Goal: Information Seeking & Learning: Learn about a topic

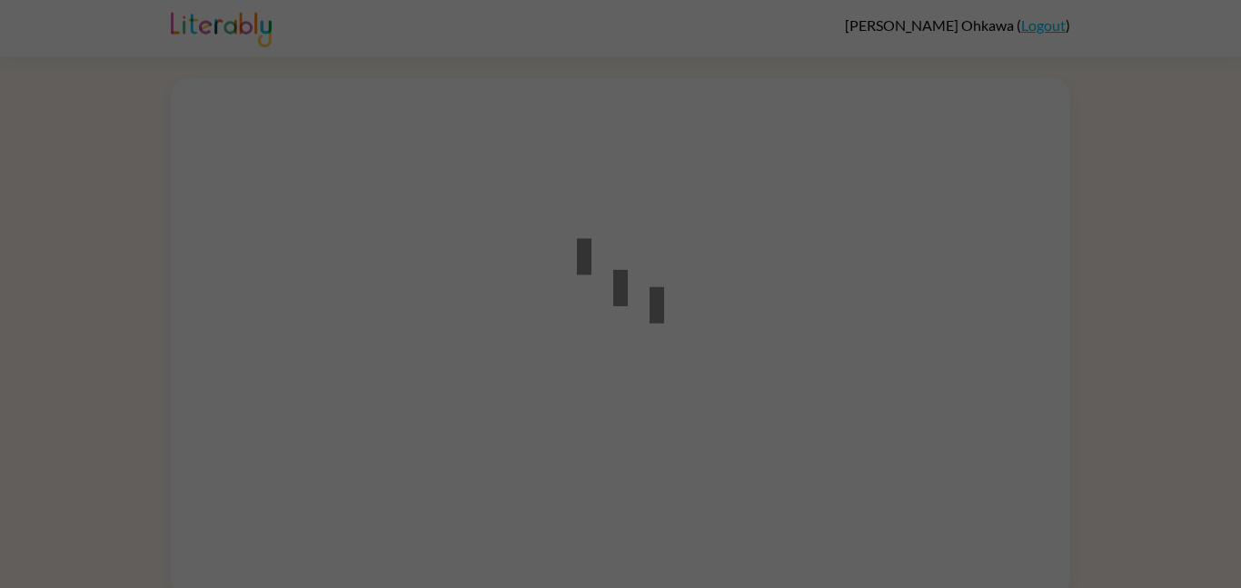
click at [1185, 362] on div at bounding box center [620, 294] width 1241 height 588
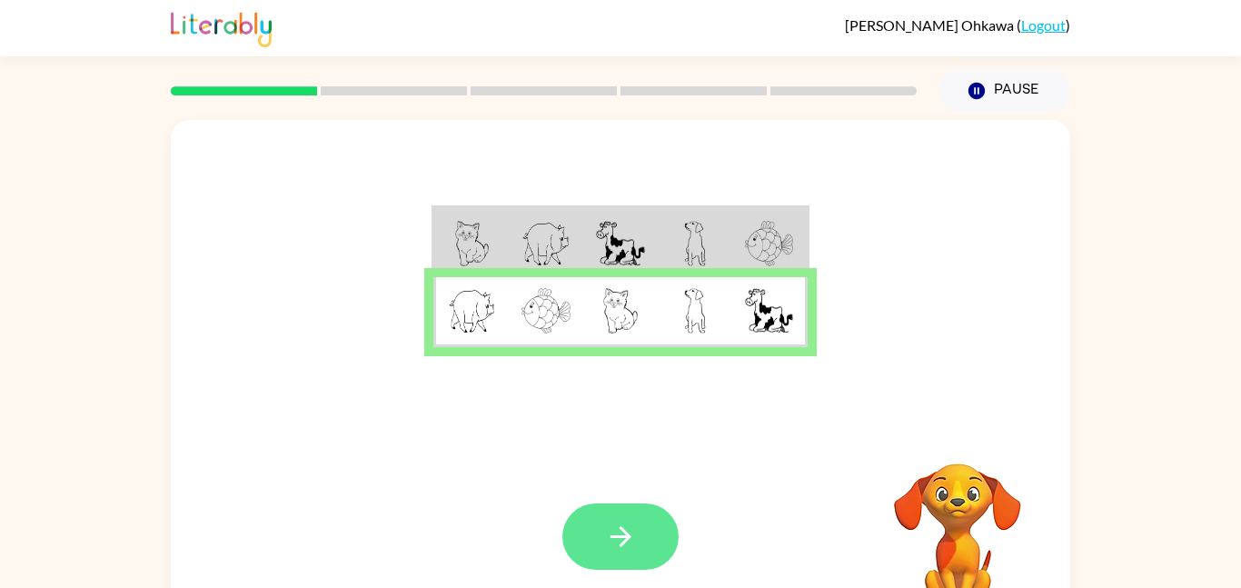
click at [628, 535] on icon "button" at bounding box center [620, 536] width 21 height 21
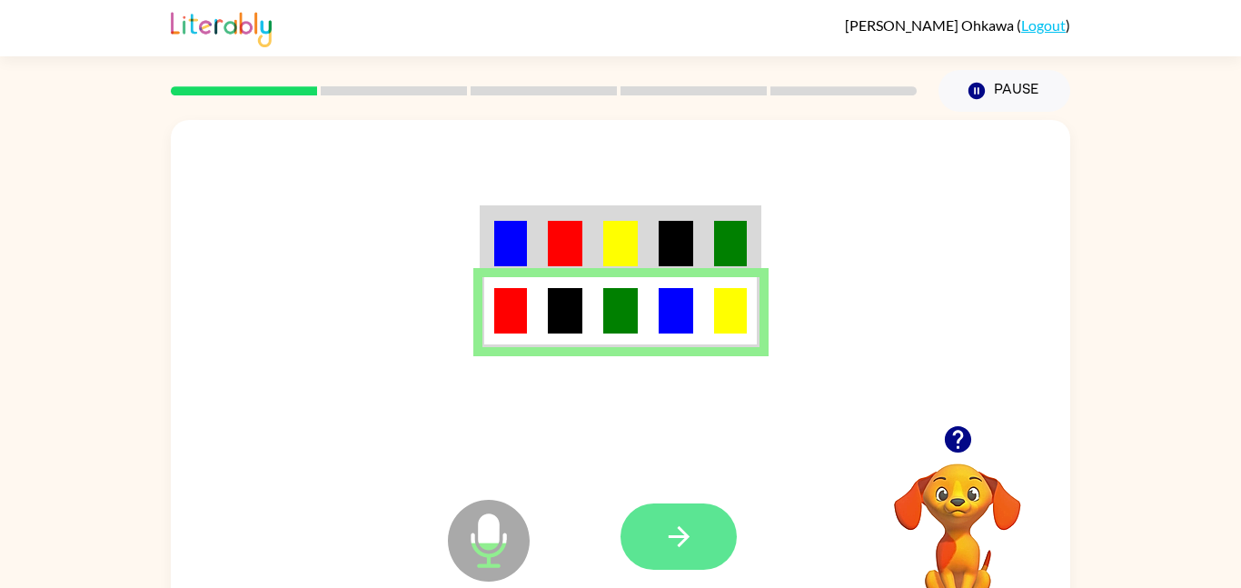
click at [696, 540] on button "button" at bounding box center [679, 536] width 116 height 66
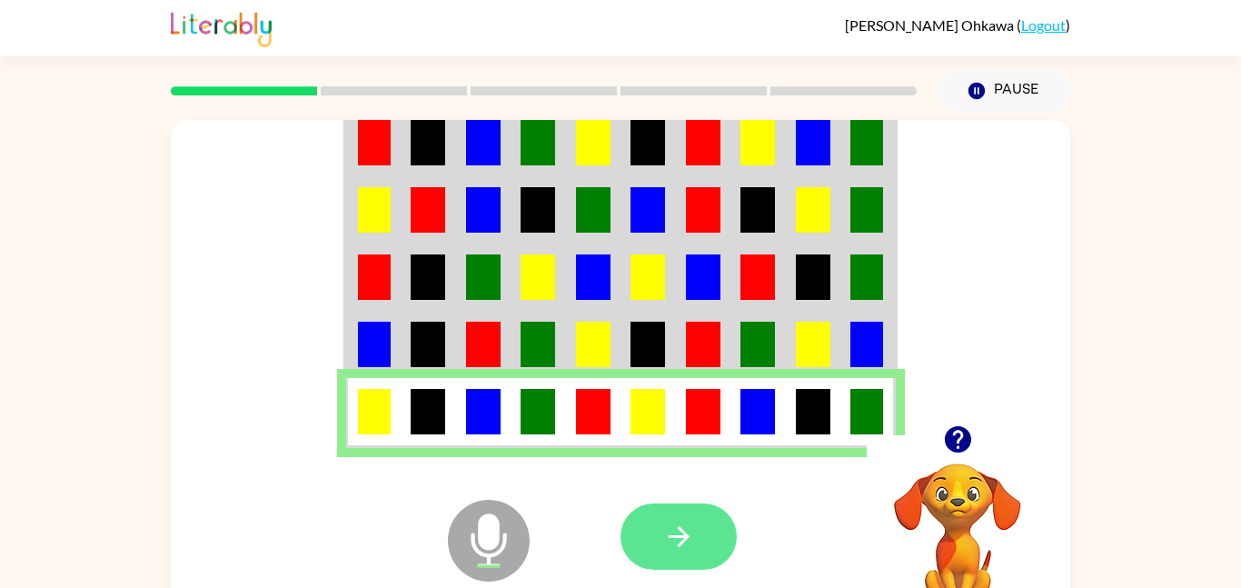
click at [671, 540] on icon "button" at bounding box center [679, 537] width 32 height 32
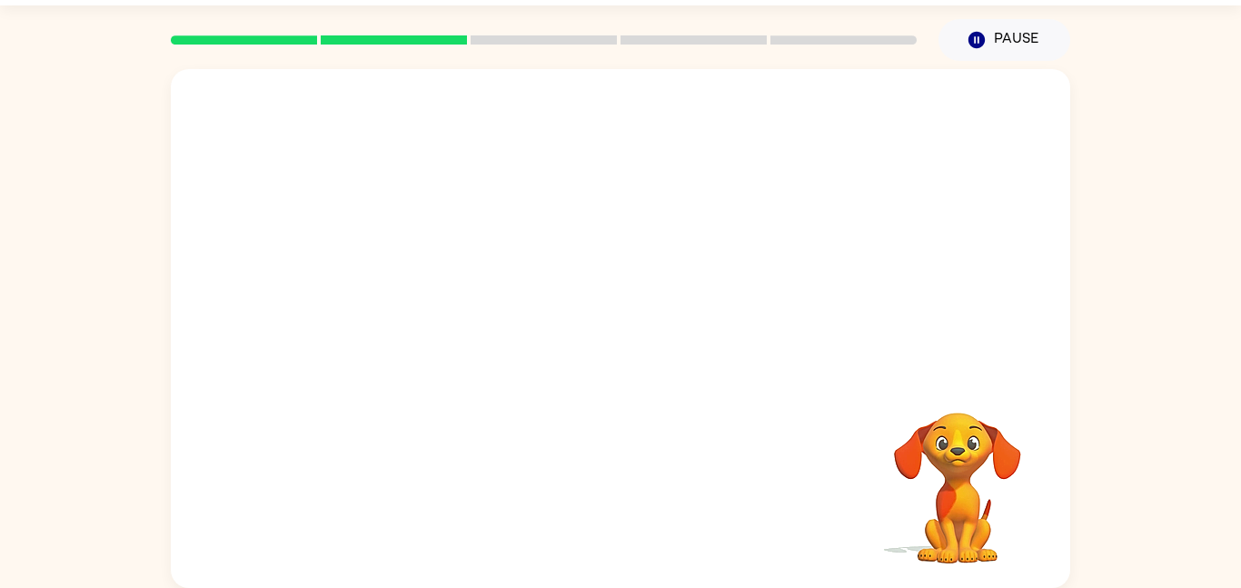
scroll to position [48, 0]
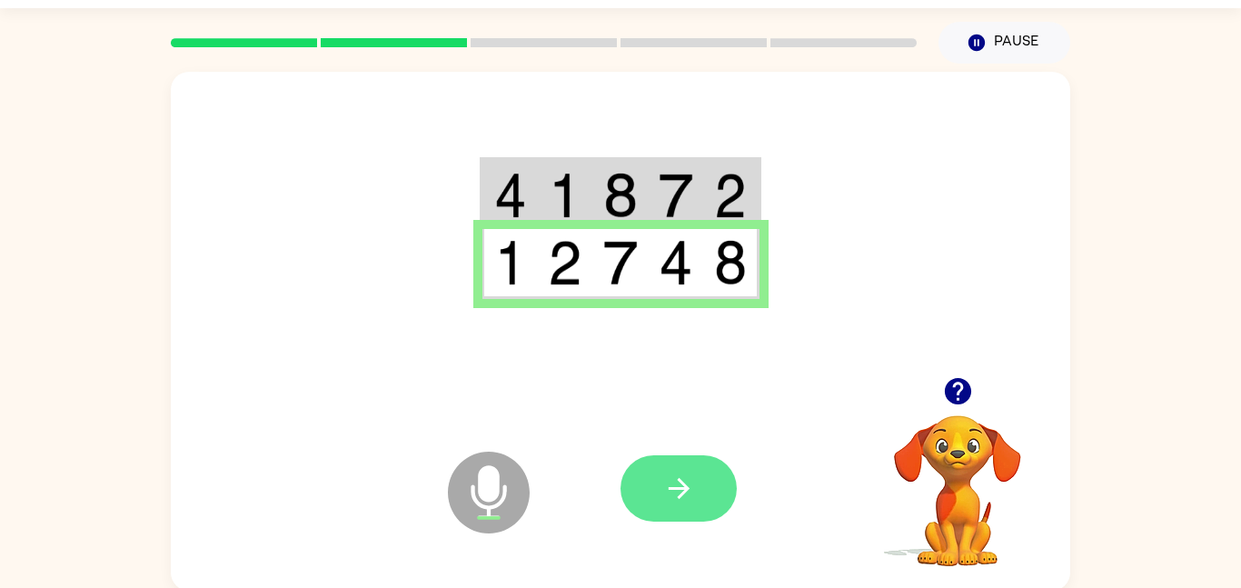
click at [713, 484] on button "button" at bounding box center [679, 488] width 116 height 66
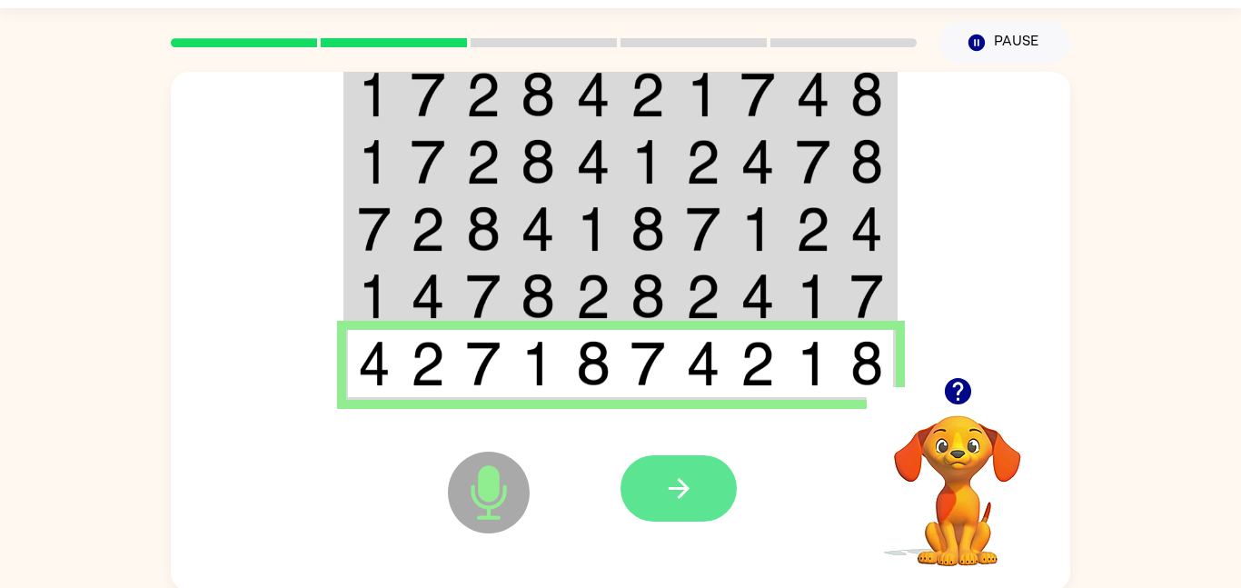
click at [683, 479] on icon "button" at bounding box center [679, 489] width 32 height 32
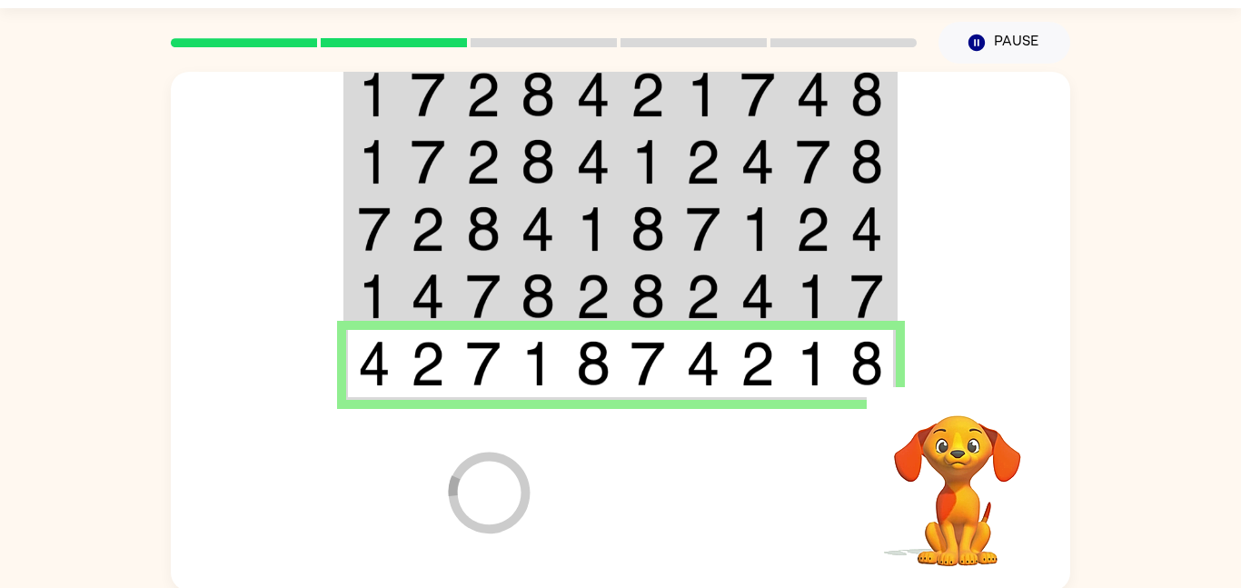
click at [683, 476] on div at bounding box center [755, 488] width 268 height 204
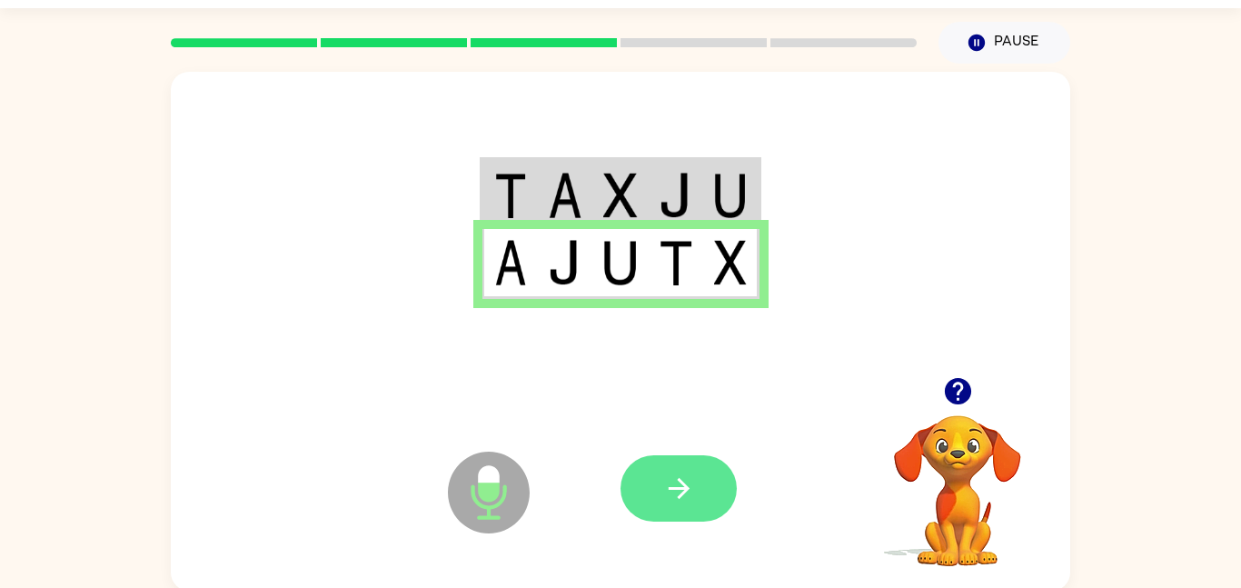
click at [697, 484] on button "button" at bounding box center [679, 488] width 116 height 66
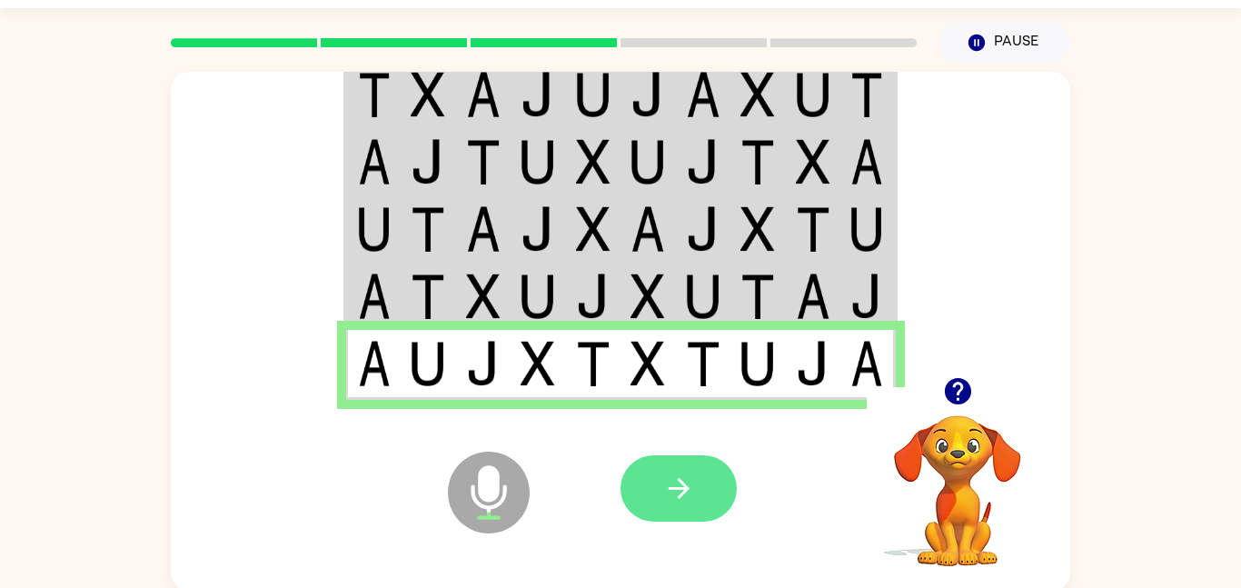
click at [682, 486] on icon "button" at bounding box center [679, 489] width 32 height 32
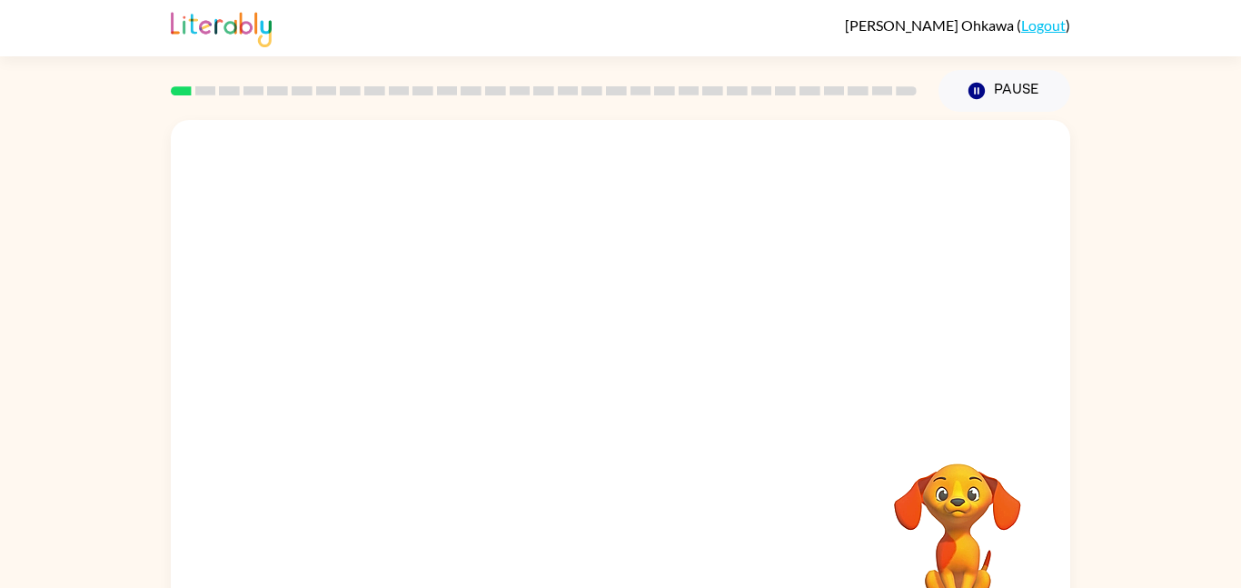
click at [355, 145] on div at bounding box center [621, 272] width 900 height 305
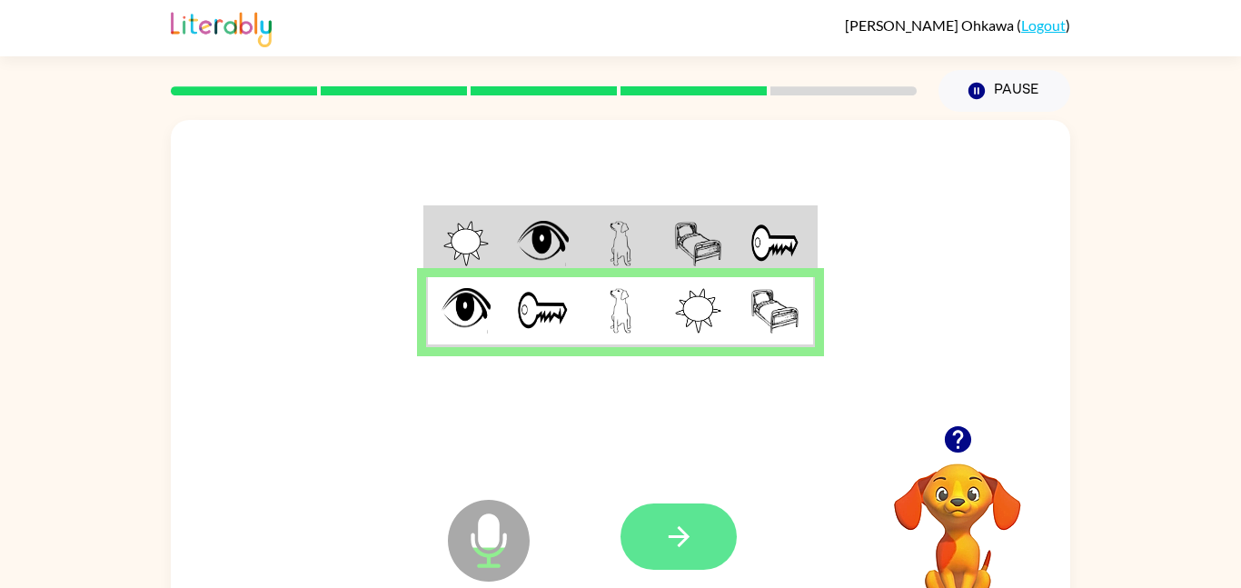
click at [654, 551] on button "button" at bounding box center [679, 536] width 116 height 66
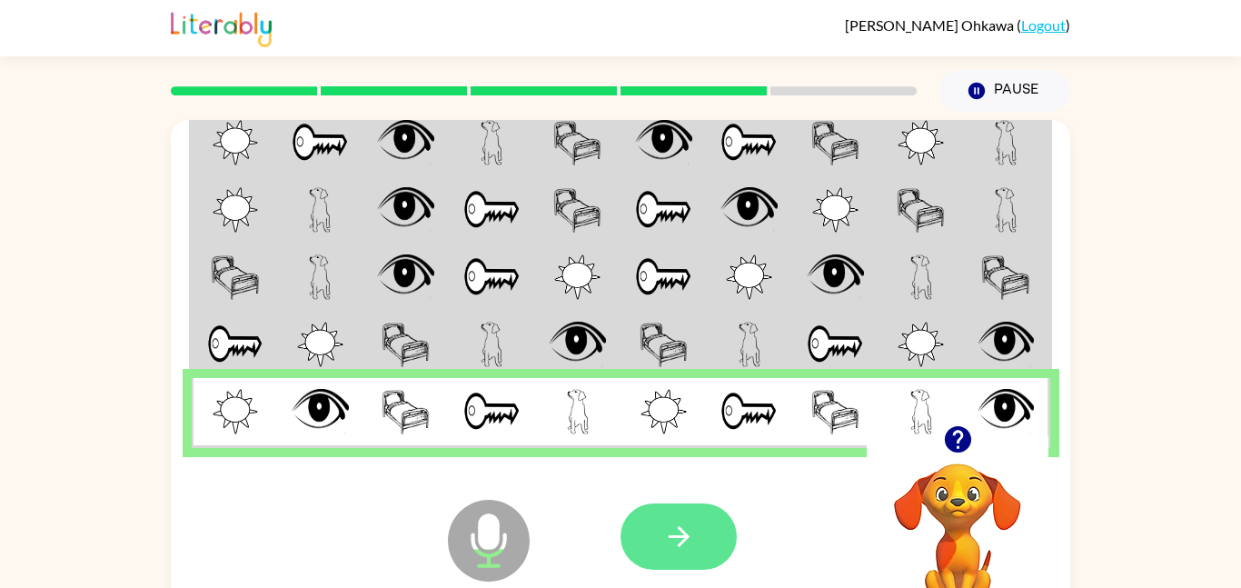
click at [715, 521] on button "button" at bounding box center [679, 536] width 116 height 66
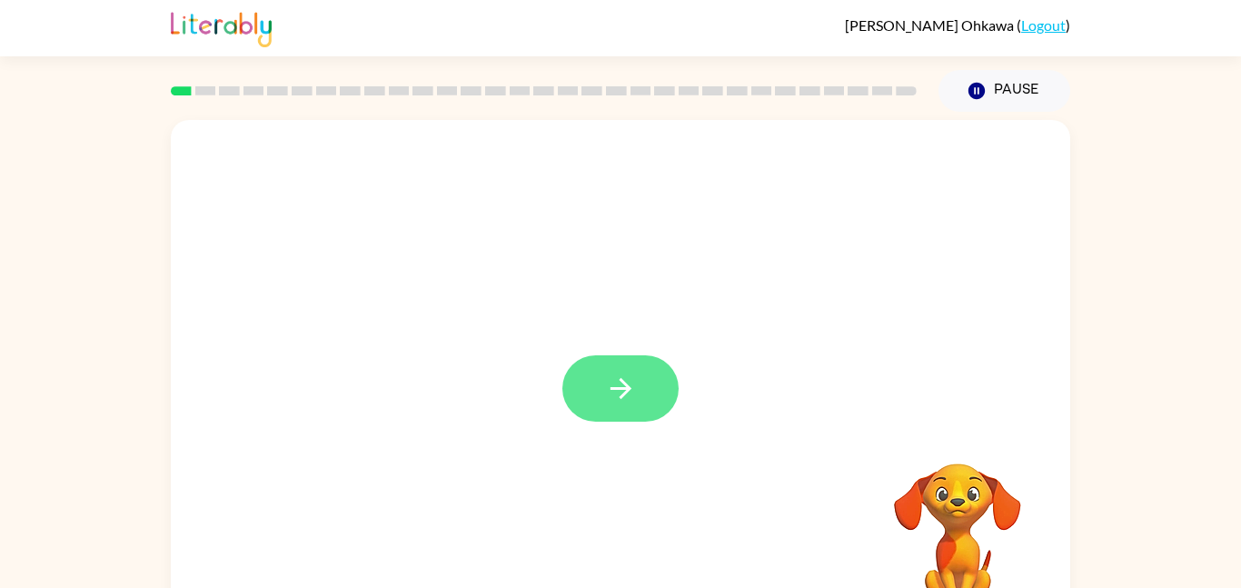
click at [628, 388] on icon "button" at bounding box center [620, 388] width 21 height 21
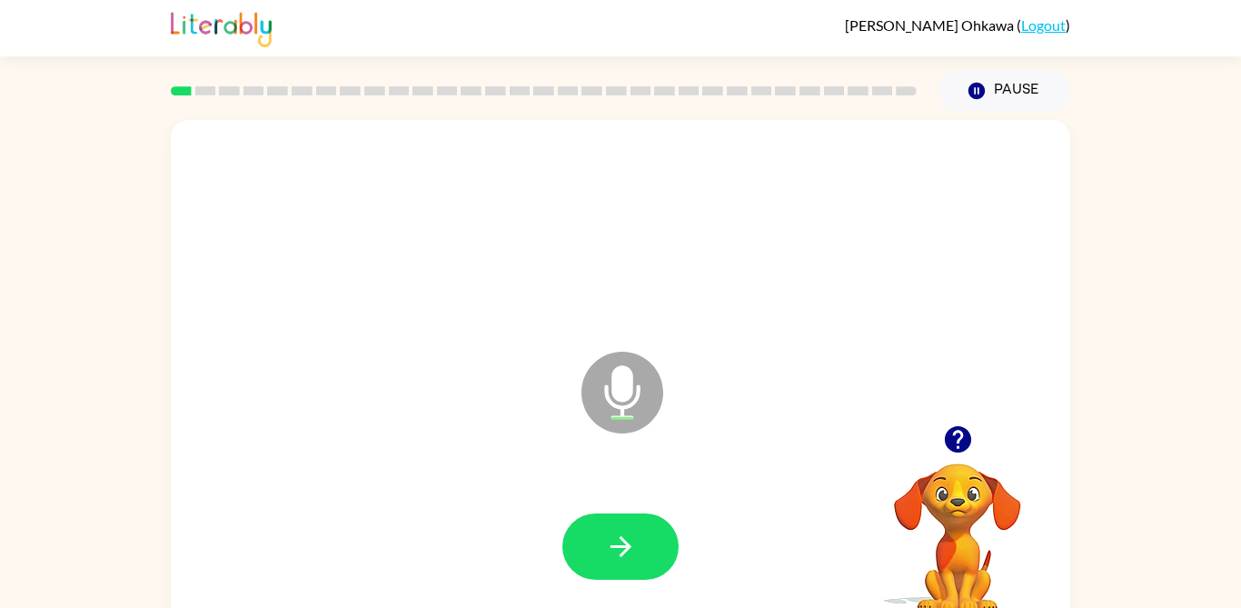
click at [642, 548] on button "button" at bounding box center [621, 546] width 116 height 66
click at [626, 564] on button "button" at bounding box center [621, 546] width 116 height 66
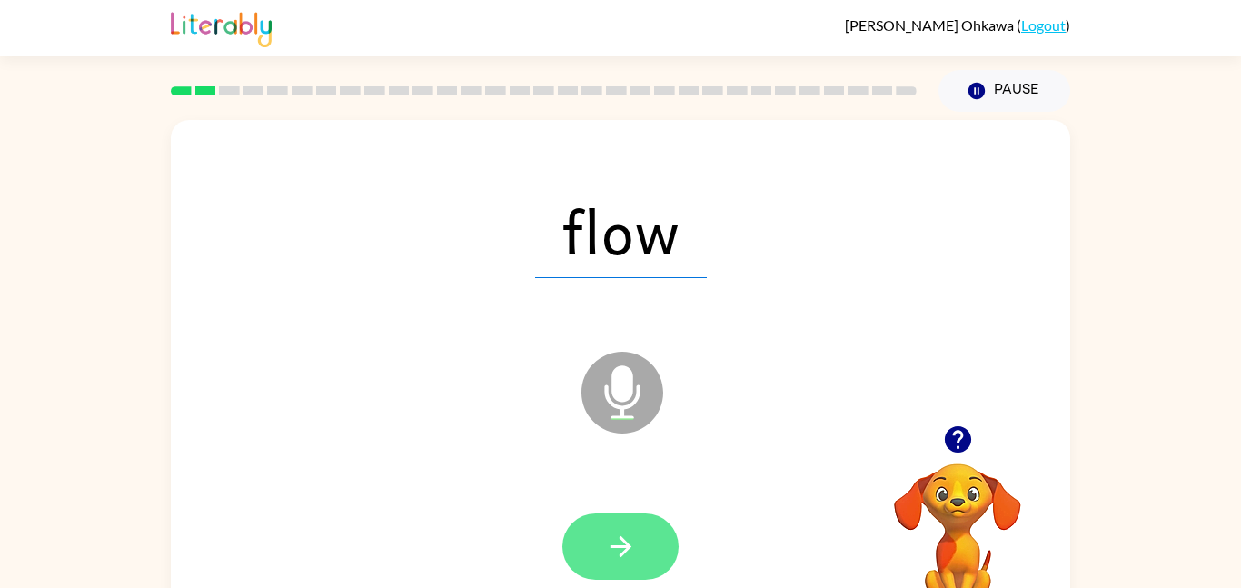
click at [620, 536] on icon "button" at bounding box center [621, 547] width 32 height 32
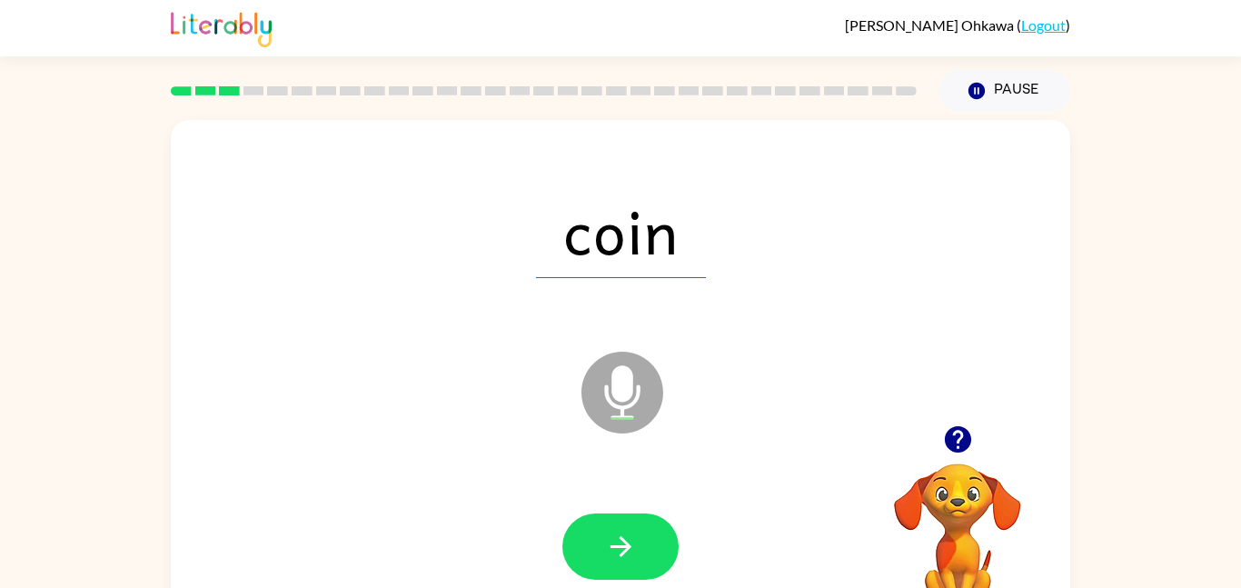
click at [960, 442] on icon "button" at bounding box center [957, 439] width 26 height 26
click at [645, 540] on button "button" at bounding box center [621, 546] width 116 height 66
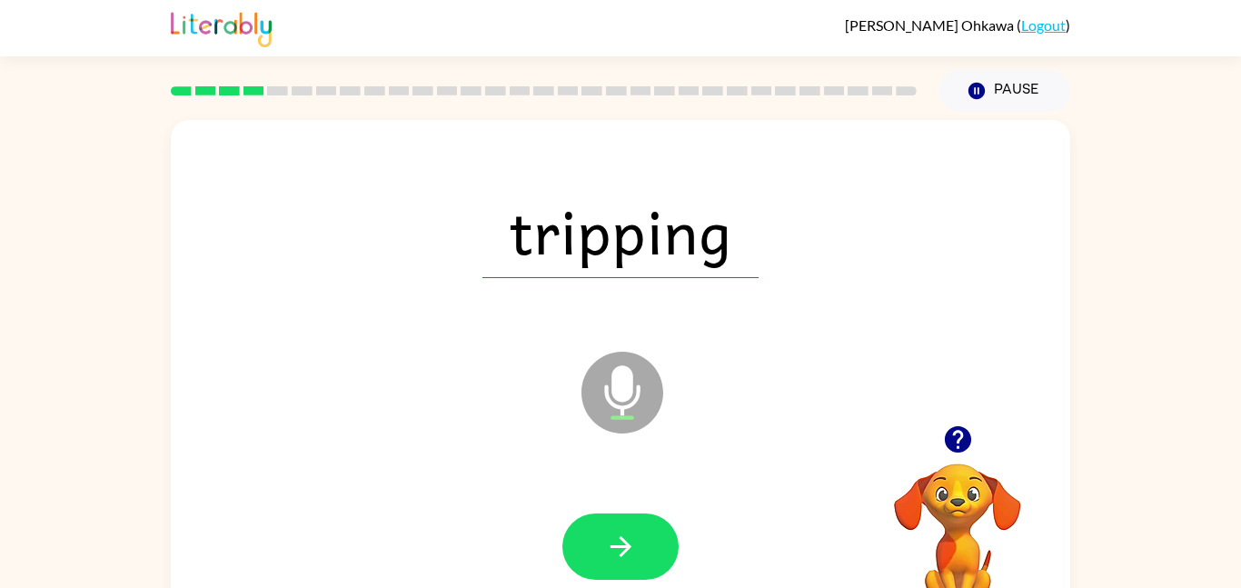
click at [621, 543] on icon "button" at bounding box center [621, 547] width 32 height 32
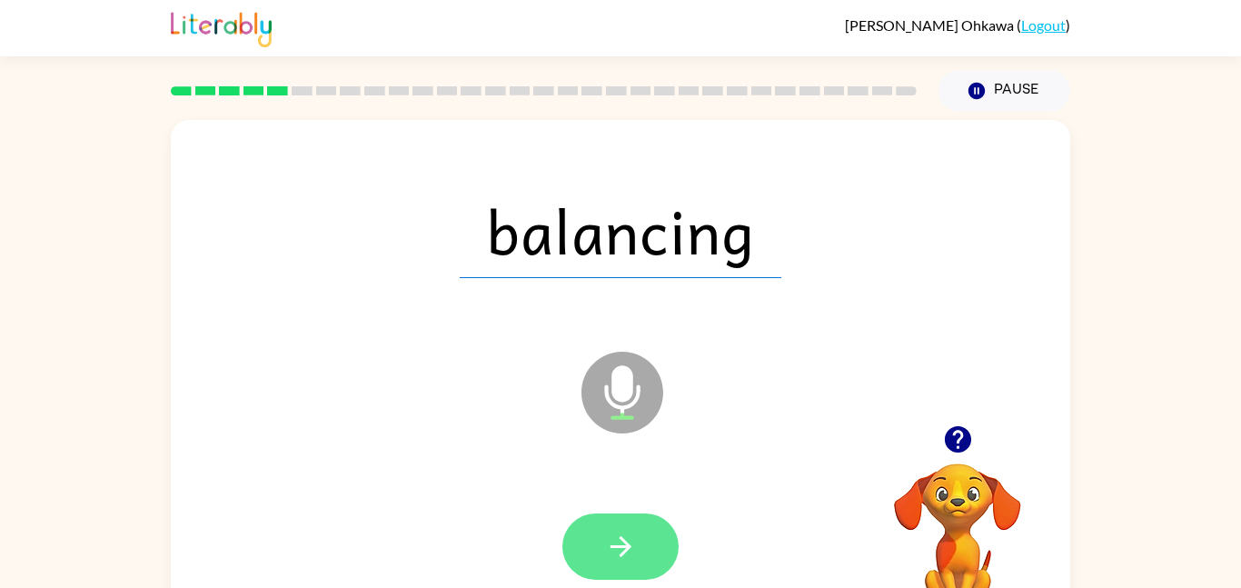
scroll to position [5, 0]
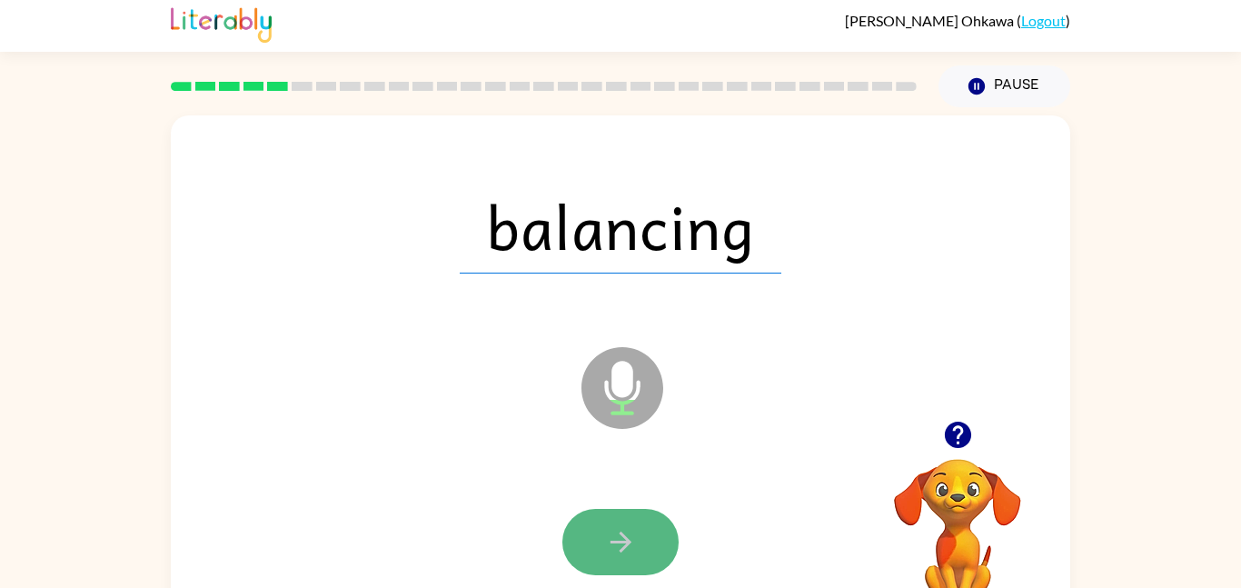
click at [592, 563] on button "button" at bounding box center [621, 542] width 116 height 66
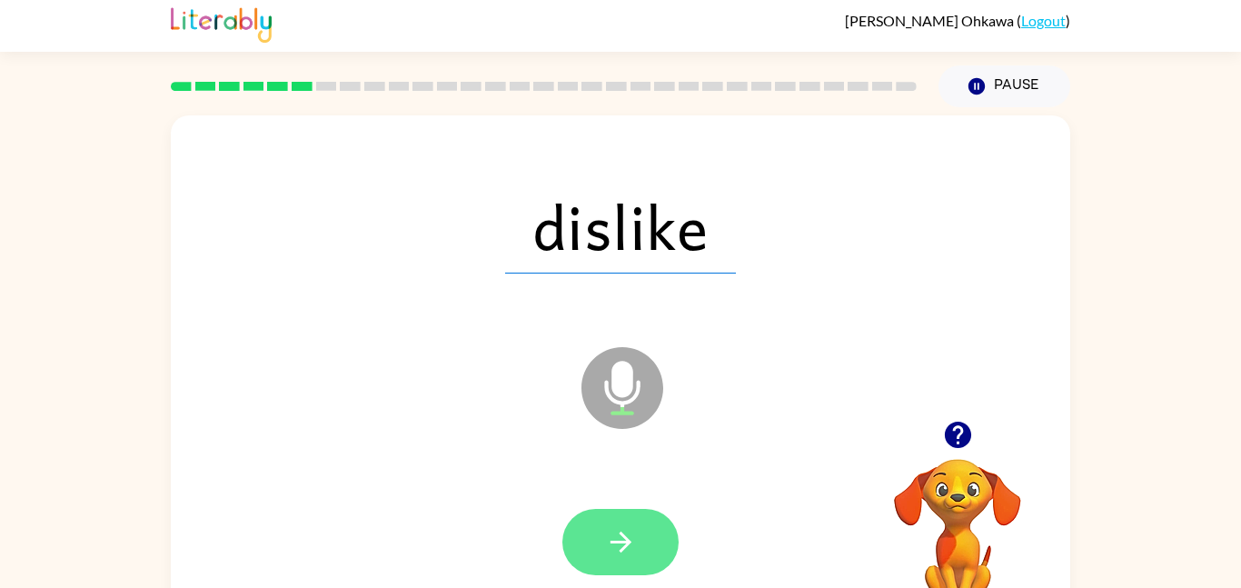
click at [623, 542] on icon "button" at bounding box center [620, 542] width 21 height 21
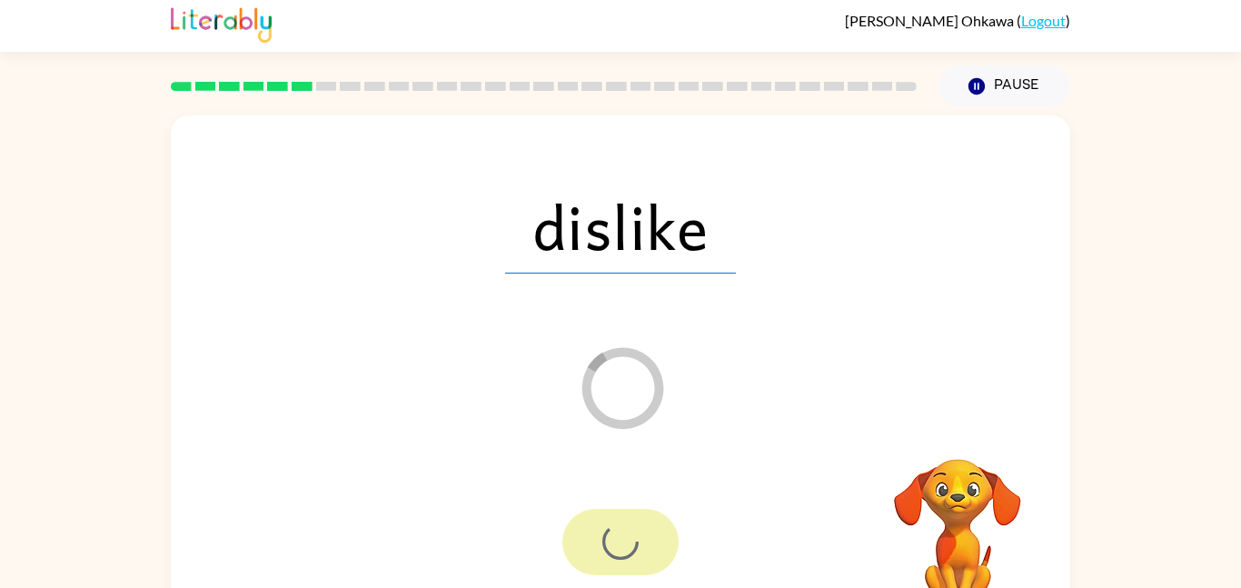
click at [623, 542] on div at bounding box center [621, 542] width 116 height 66
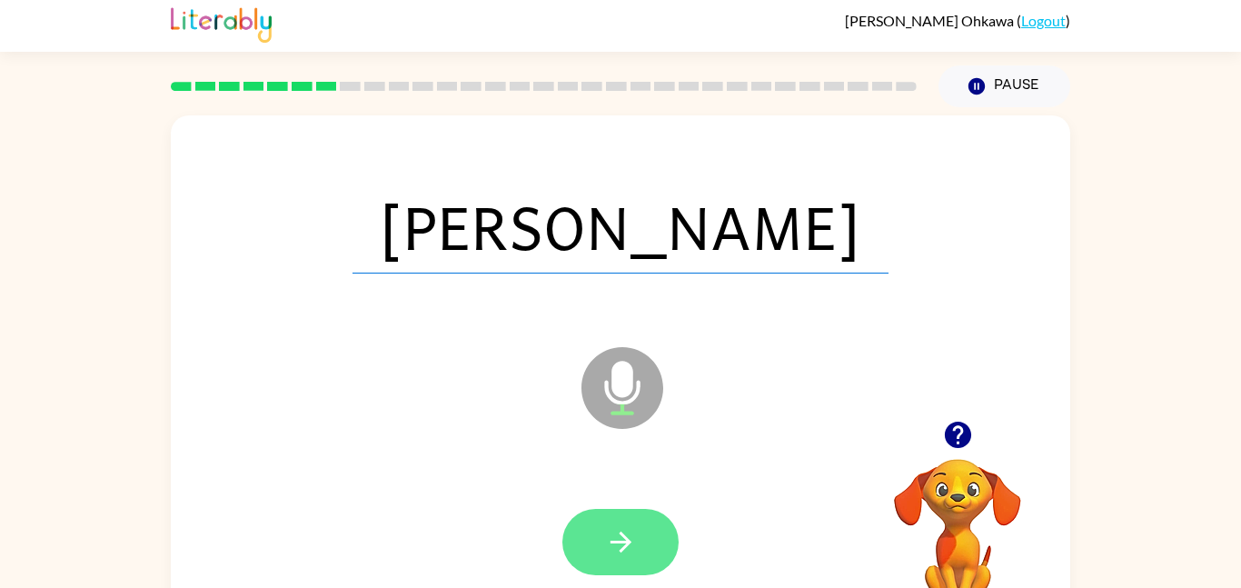
click at [625, 538] on div at bounding box center [621, 542] width 116 height 66
click at [624, 537] on icon "button" at bounding box center [620, 542] width 21 height 21
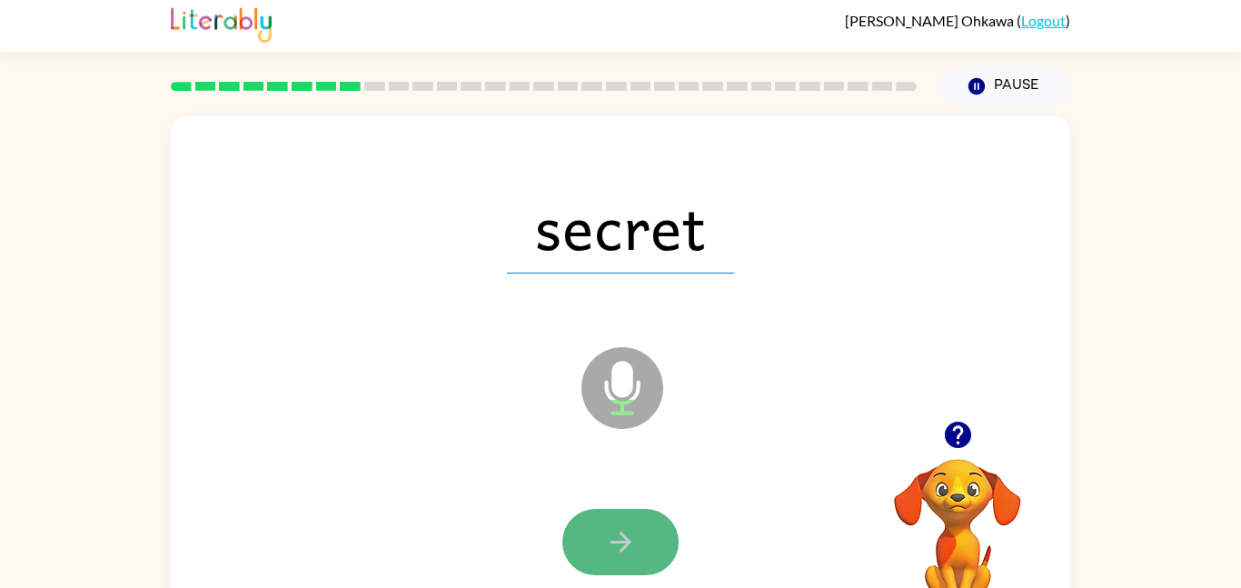
click at [623, 541] on icon "button" at bounding box center [620, 542] width 21 height 21
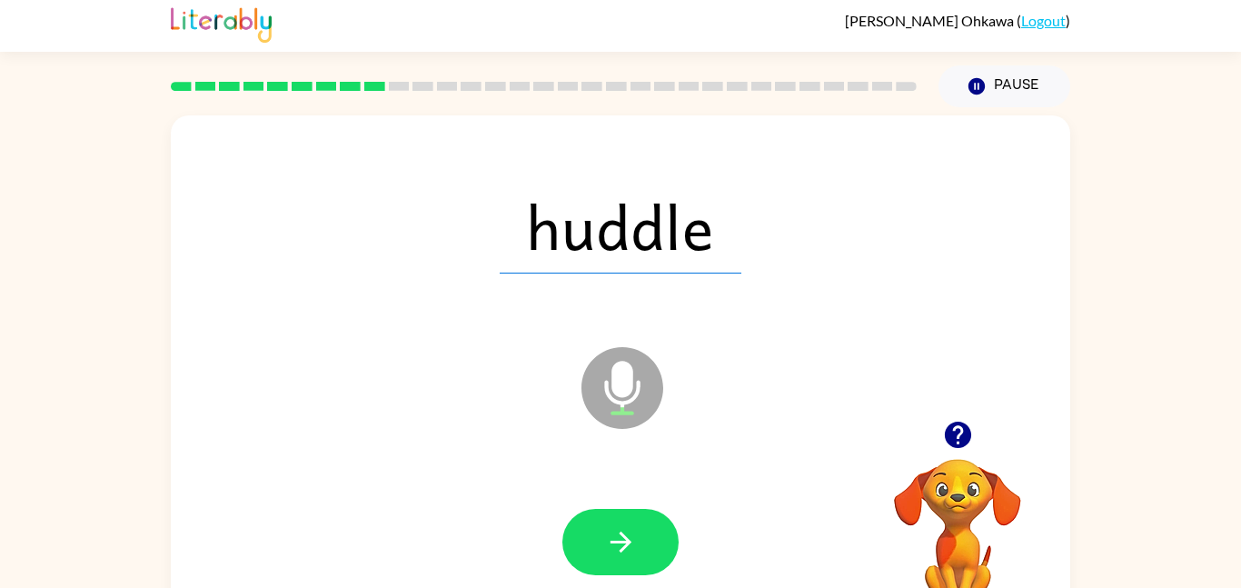
click at [627, 537] on icon "button" at bounding box center [621, 542] width 32 height 32
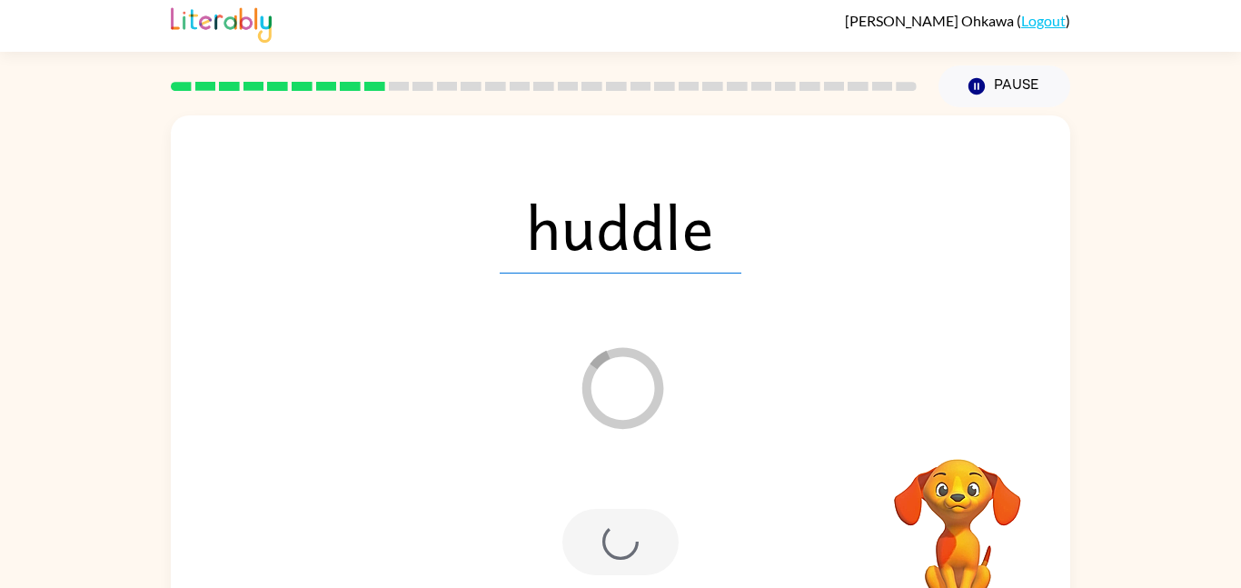
click at [624, 544] on div at bounding box center [621, 542] width 116 height 66
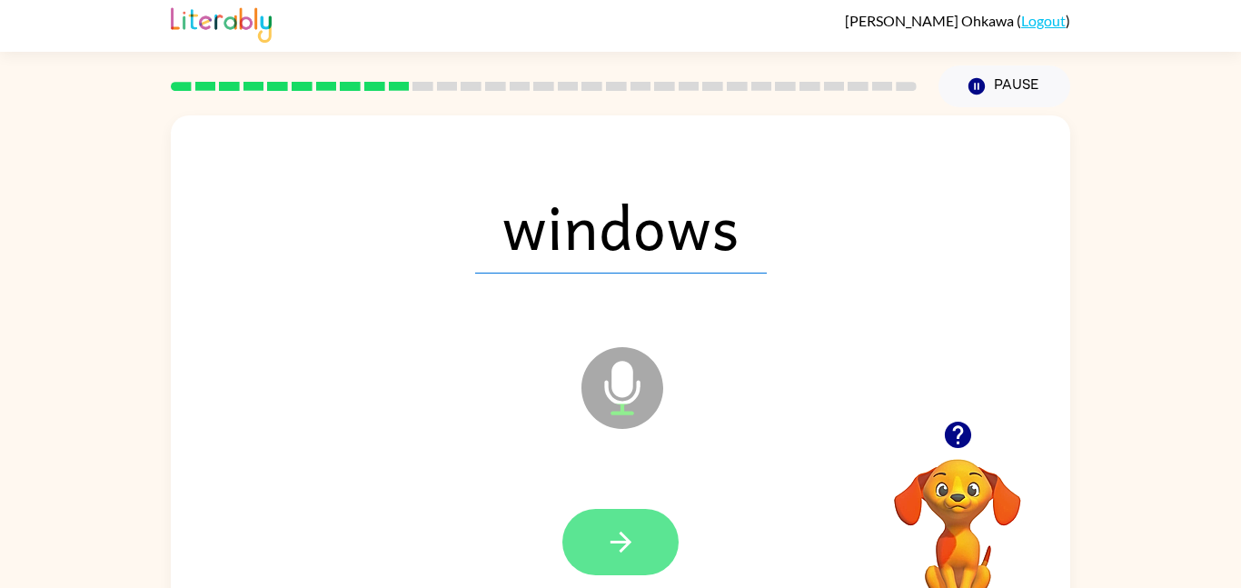
click at [627, 538] on icon "button" at bounding box center [620, 542] width 21 height 21
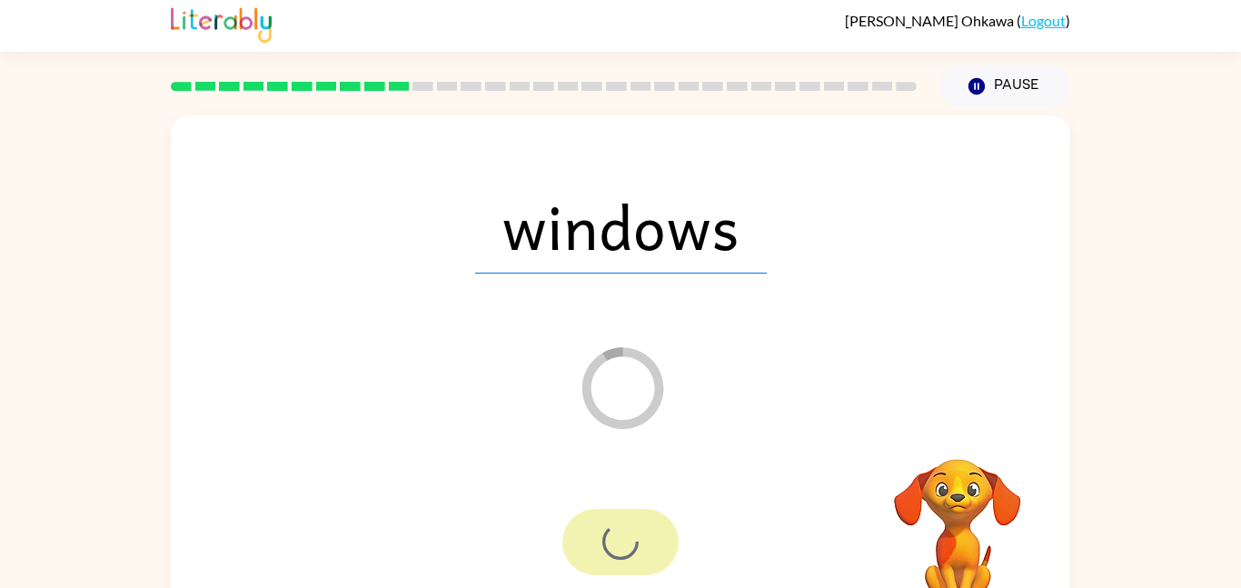
click at [627, 538] on div at bounding box center [621, 542] width 116 height 66
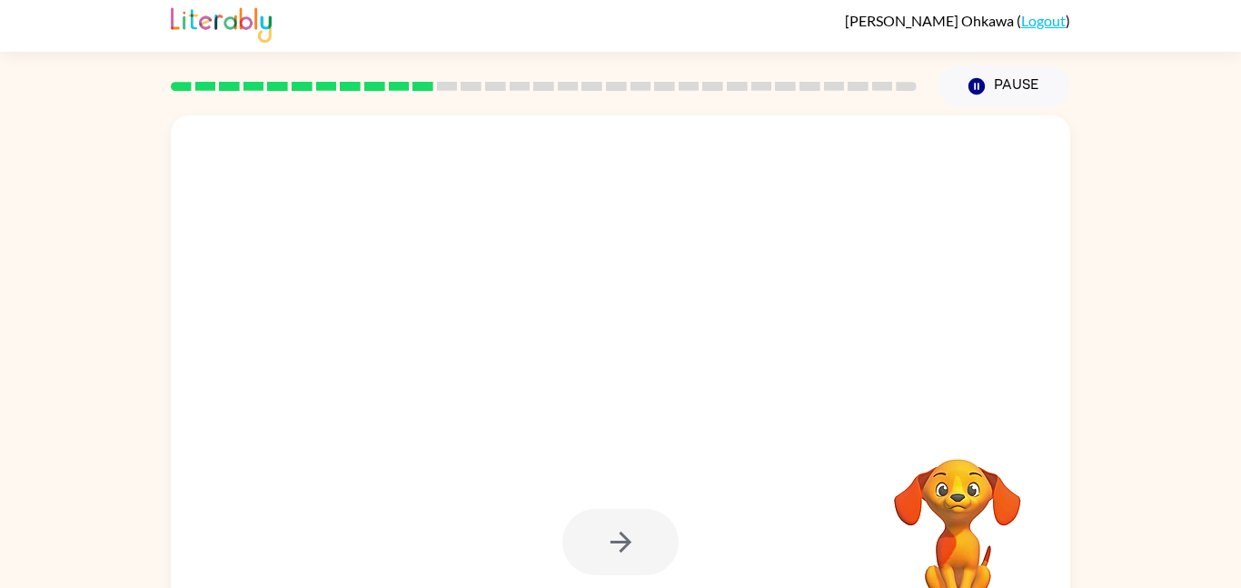
click at [627, 537] on div at bounding box center [621, 542] width 116 height 66
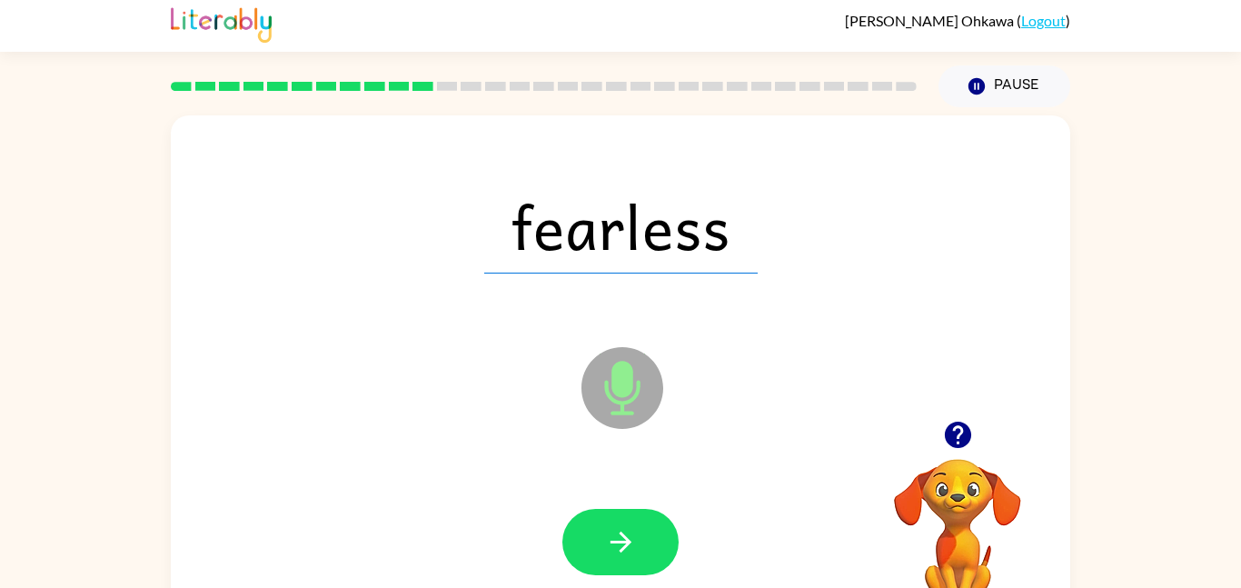
click at [627, 537] on icon "button" at bounding box center [621, 542] width 32 height 32
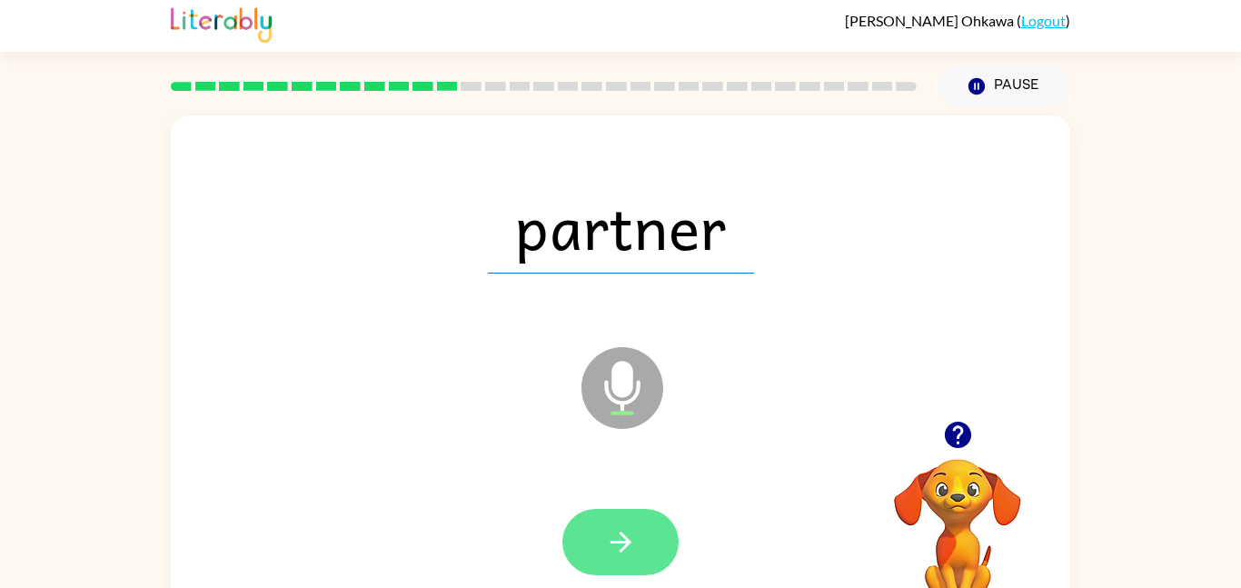
click at [627, 538] on icon "button" at bounding box center [621, 542] width 32 height 32
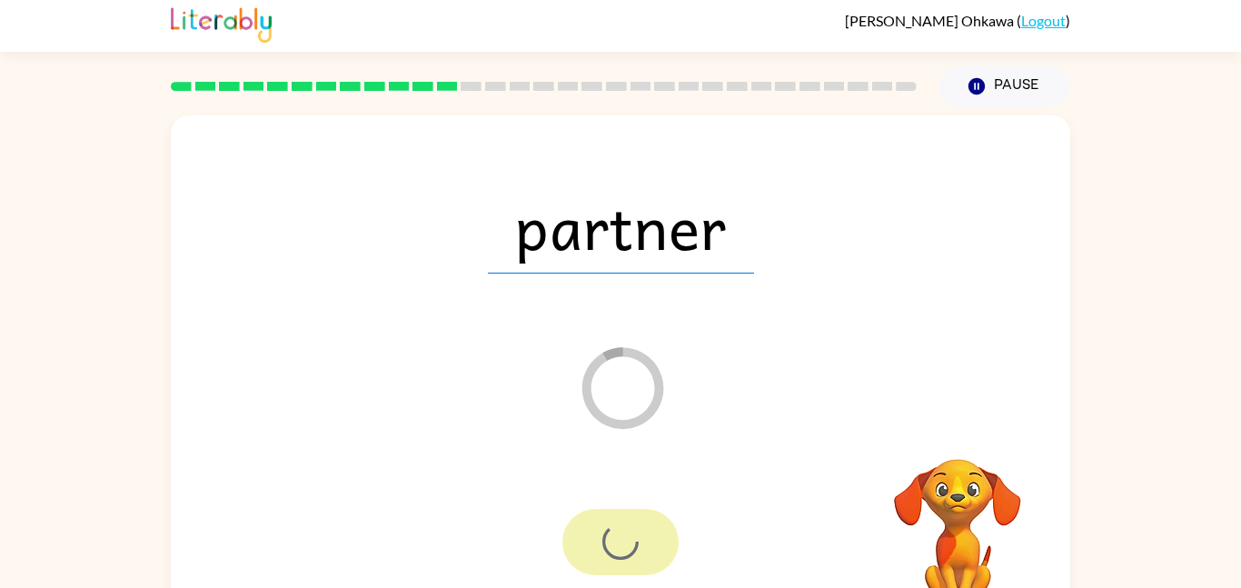
click at [604, 557] on div at bounding box center [621, 542] width 116 height 66
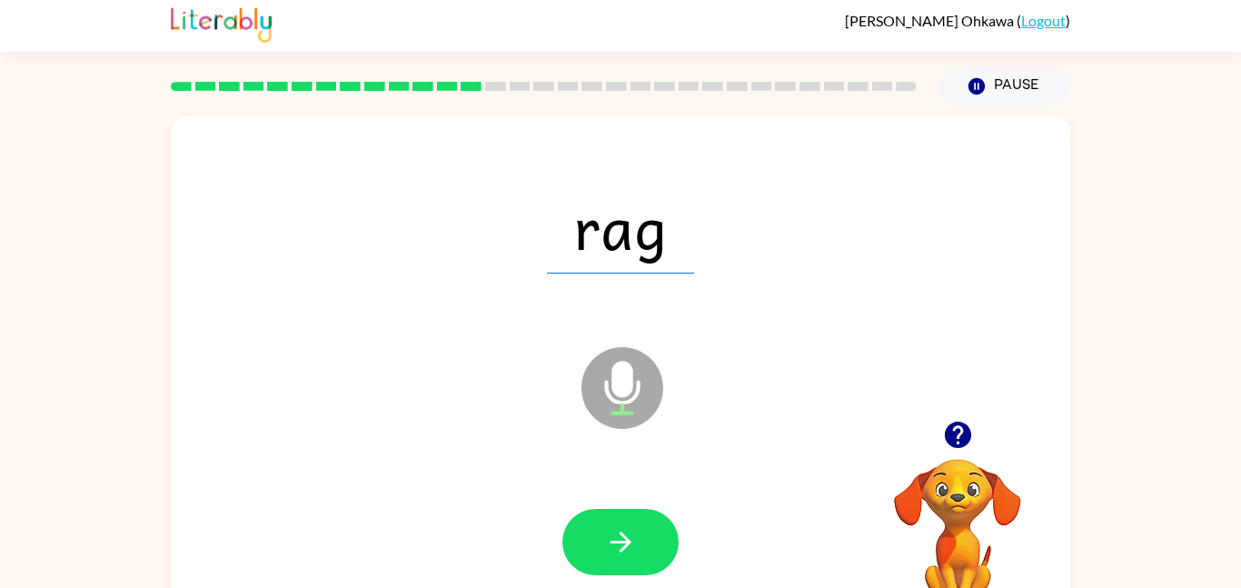
click at [606, 558] on button "button" at bounding box center [621, 542] width 116 height 66
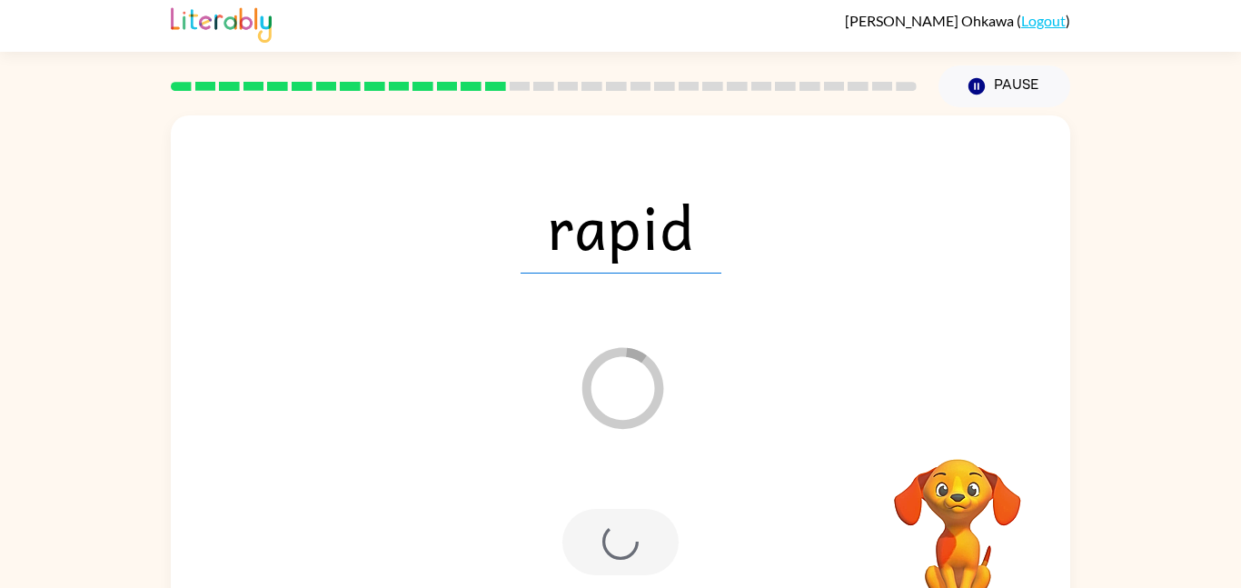
click at [606, 558] on div at bounding box center [621, 542] width 116 height 66
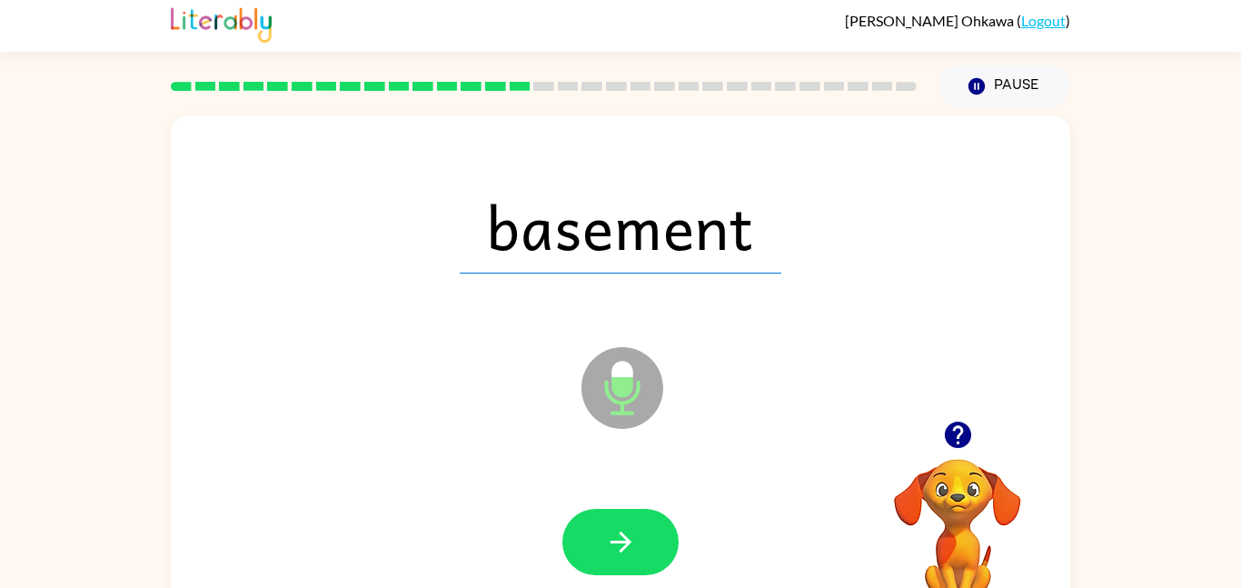
click at [607, 556] on icon "button" at bounding box center [621, 542] width 32 height 32
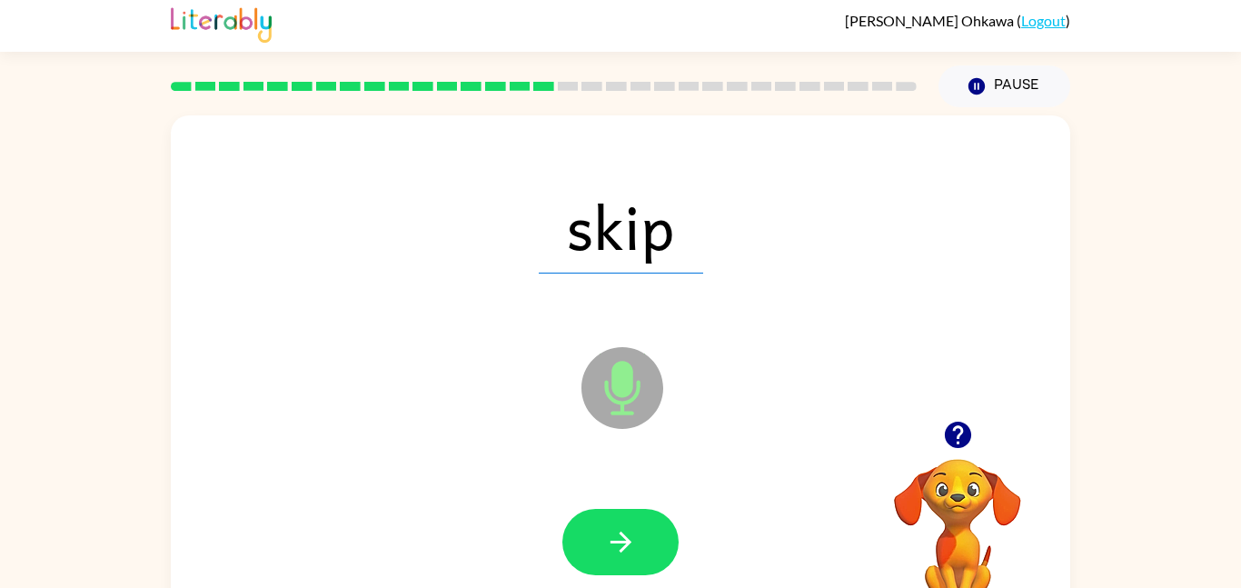
click at [607, 556] on icon "button" at bounding box center [621, 542] width 32 height 32
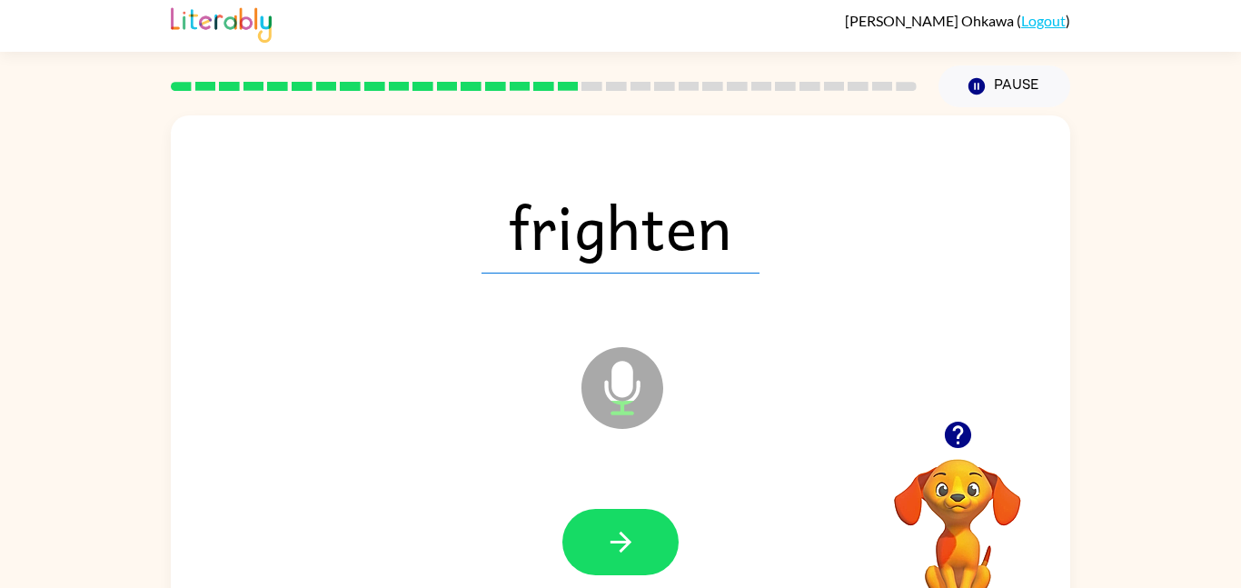
click at [607, 556] on icon "button" at bounding box center [621, 542] width 32 height 32
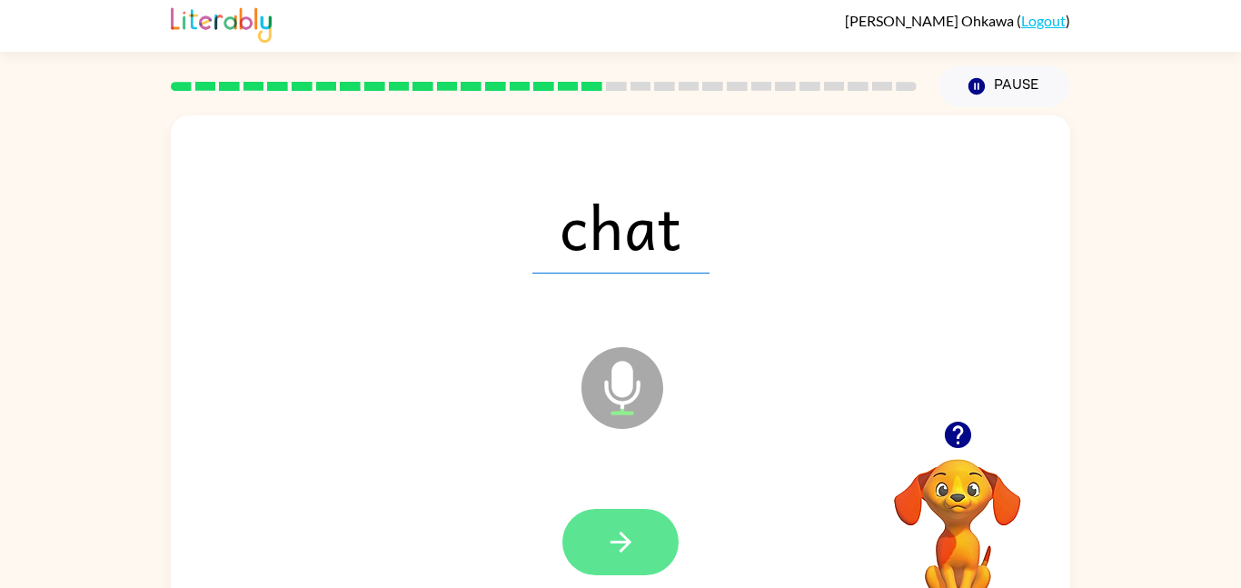
click at [623, 543] on icon "button" at bounding box center [620, 542] width 21 height 21
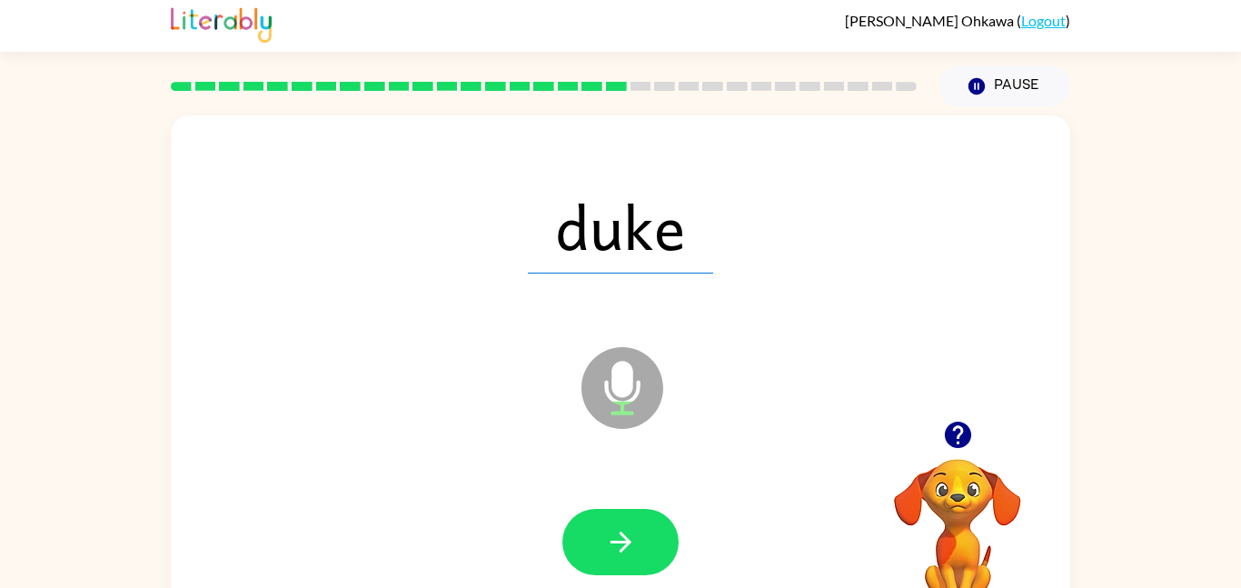
click at [623, 543] on icon "button" at bounding box center [620, 542] width 21 height 21
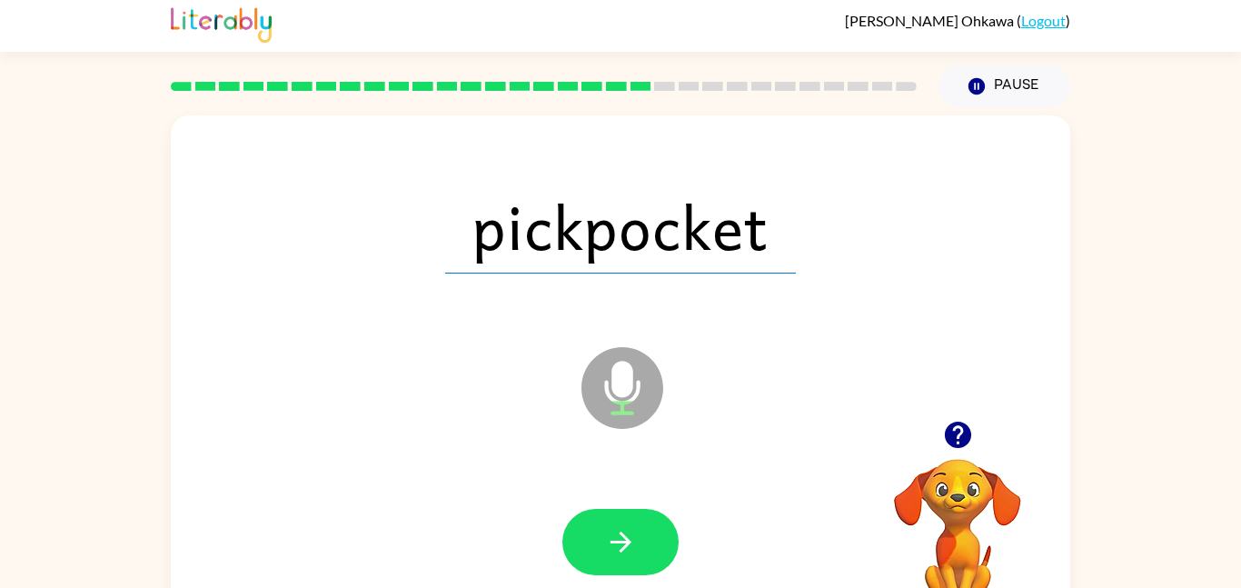
click at [623, 543] on icon "button" at bounding box center [620, 542] width 21 height 21
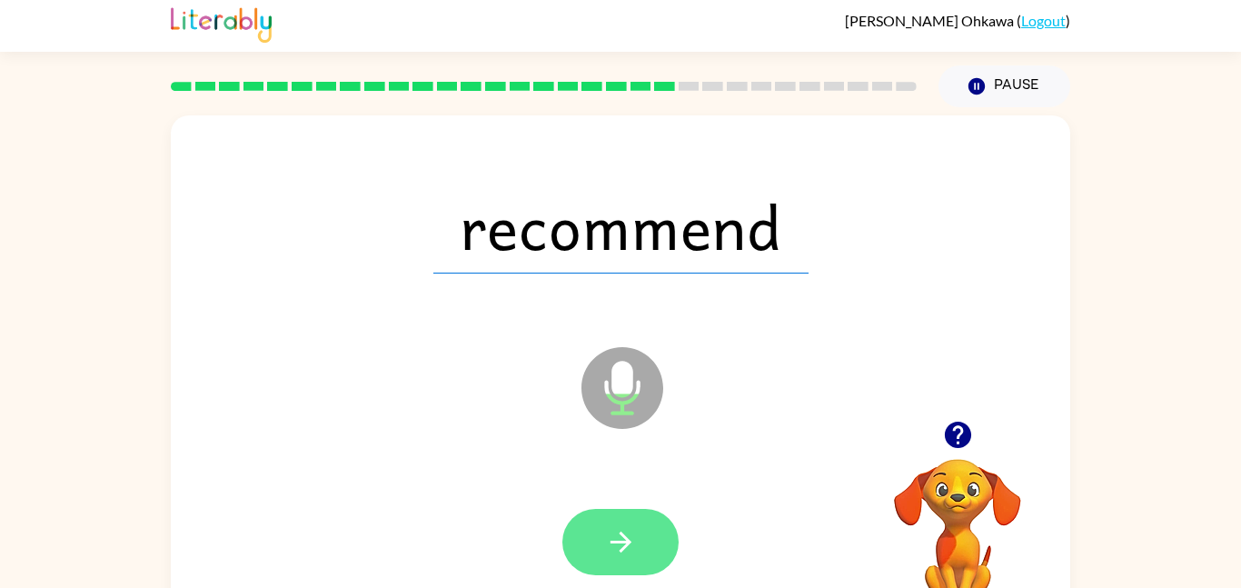
click at [622, 540] on icon "button" at bounding box center [621, 542] width 32 height 32
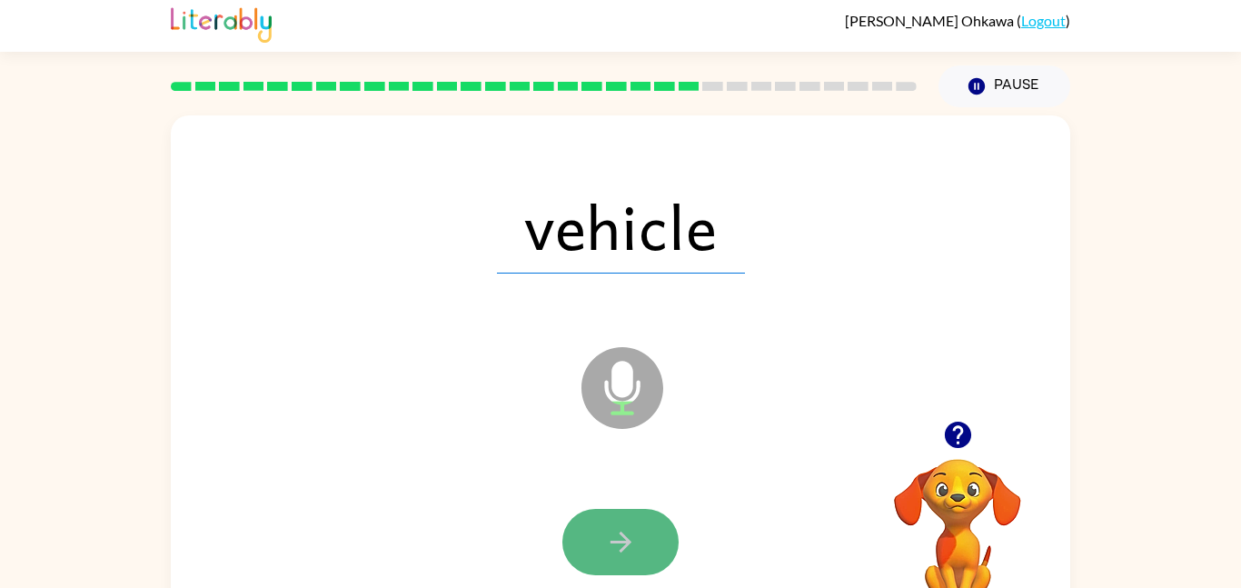
click at [628, 546] on icon "button" at bounding box center [621, 542] width 32 height 32
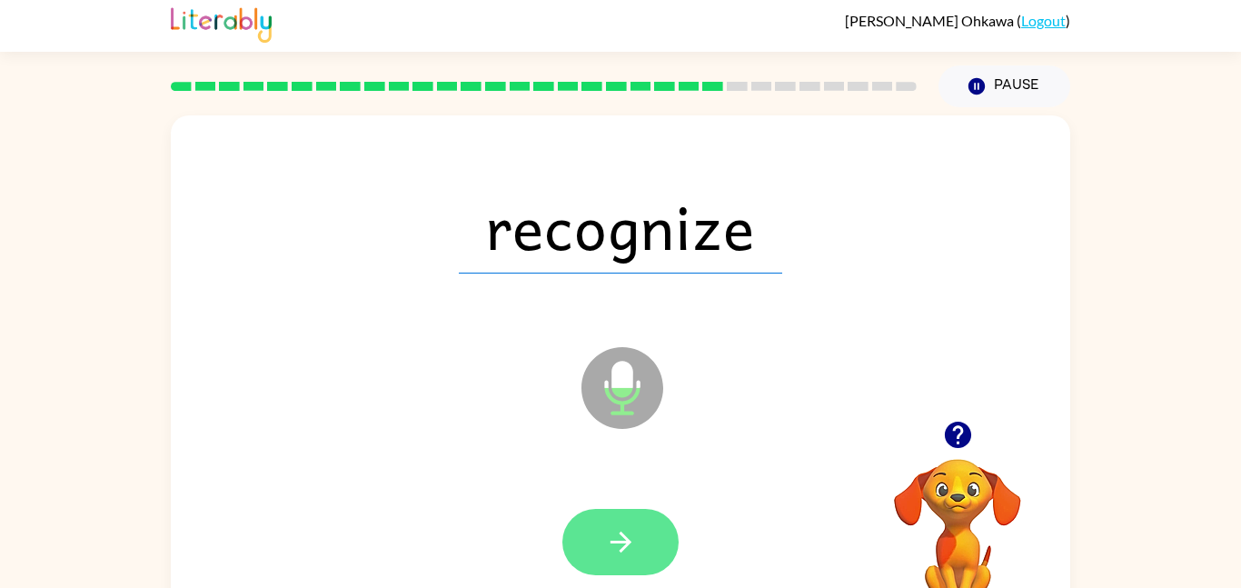
click at [629, 543] on icon "button" at bounding box center [620, 542] width 21 height 21
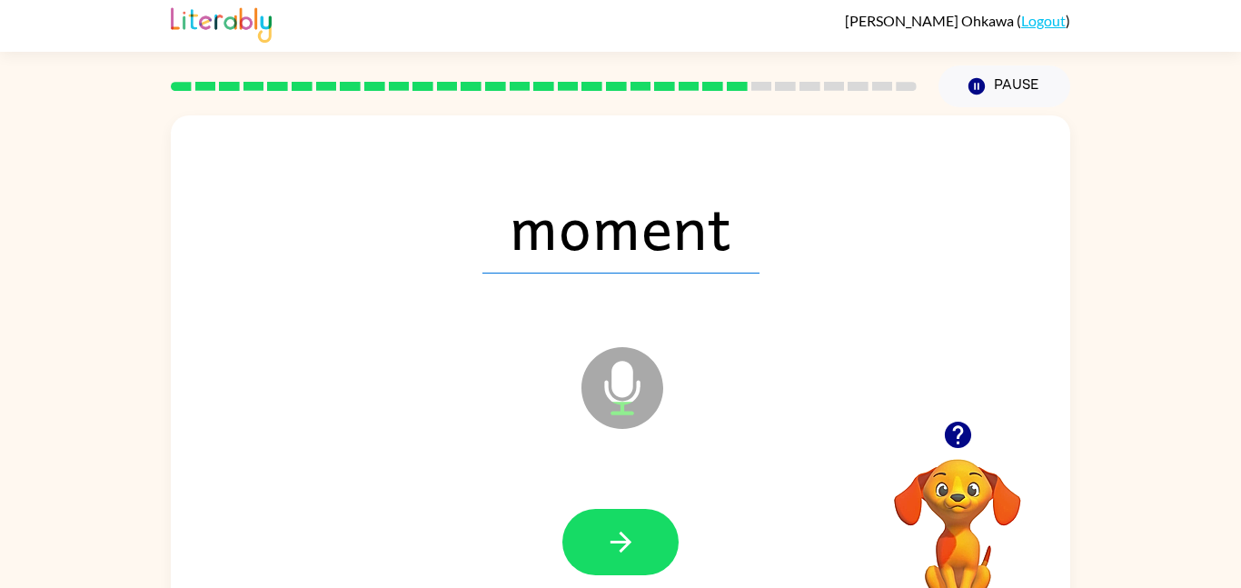
click at [629, 543] on icon "button" at bounding box center [620, 542] width 21 height 21
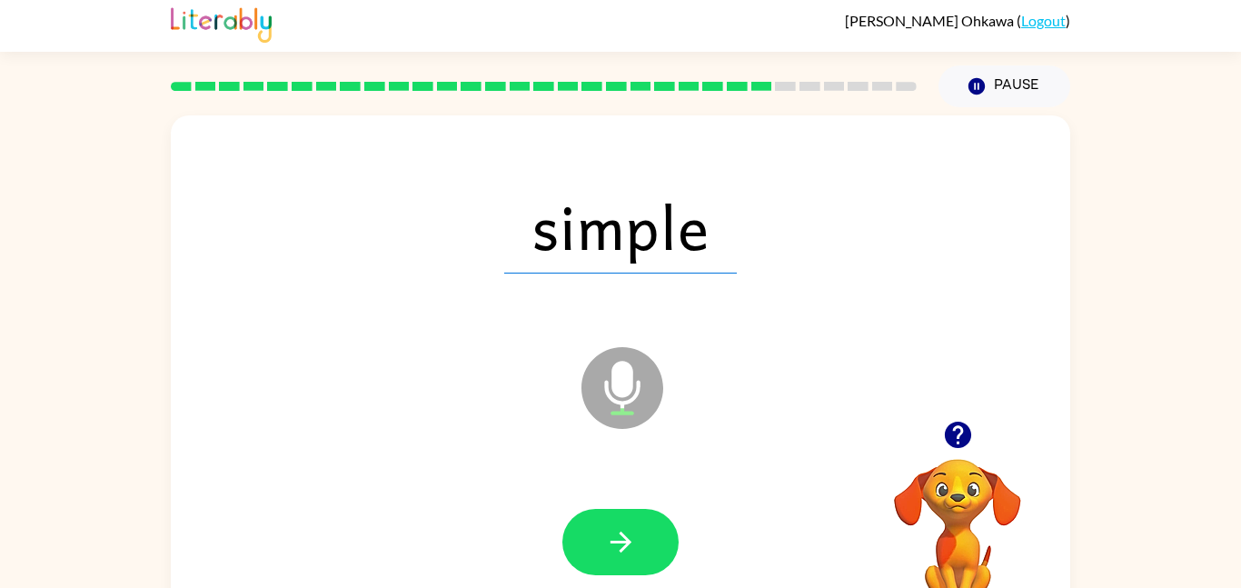
click at [629, 543] on icon "button" at bounding box center [620, 542] width 21 height 21
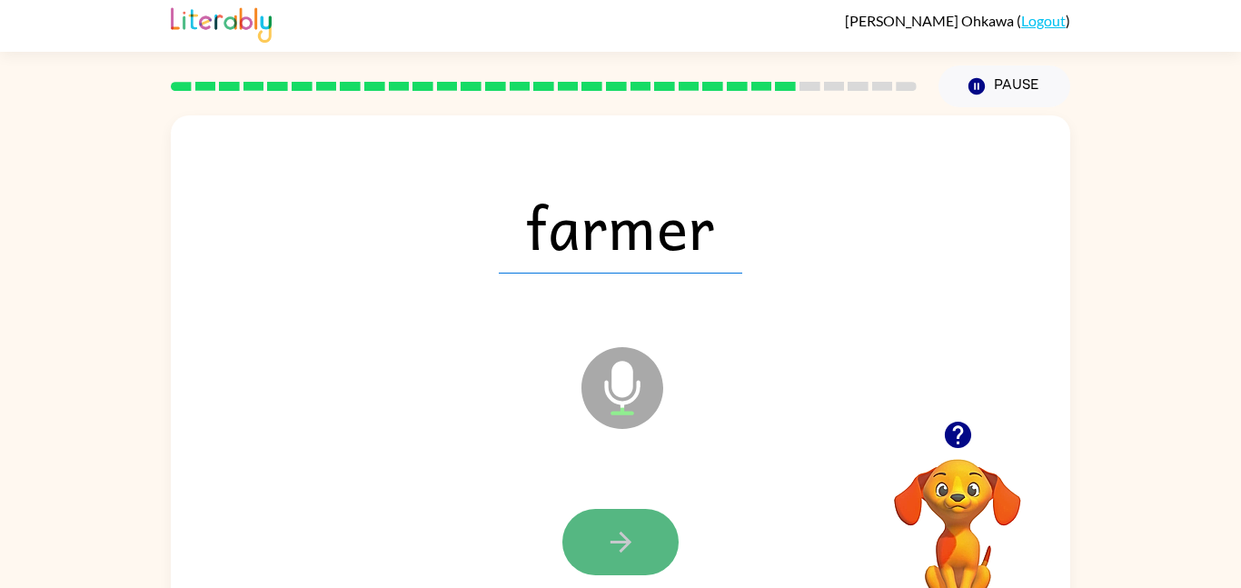
click at [618, 558] on button "button" at bounding box center [621, 542] width 116 height 66
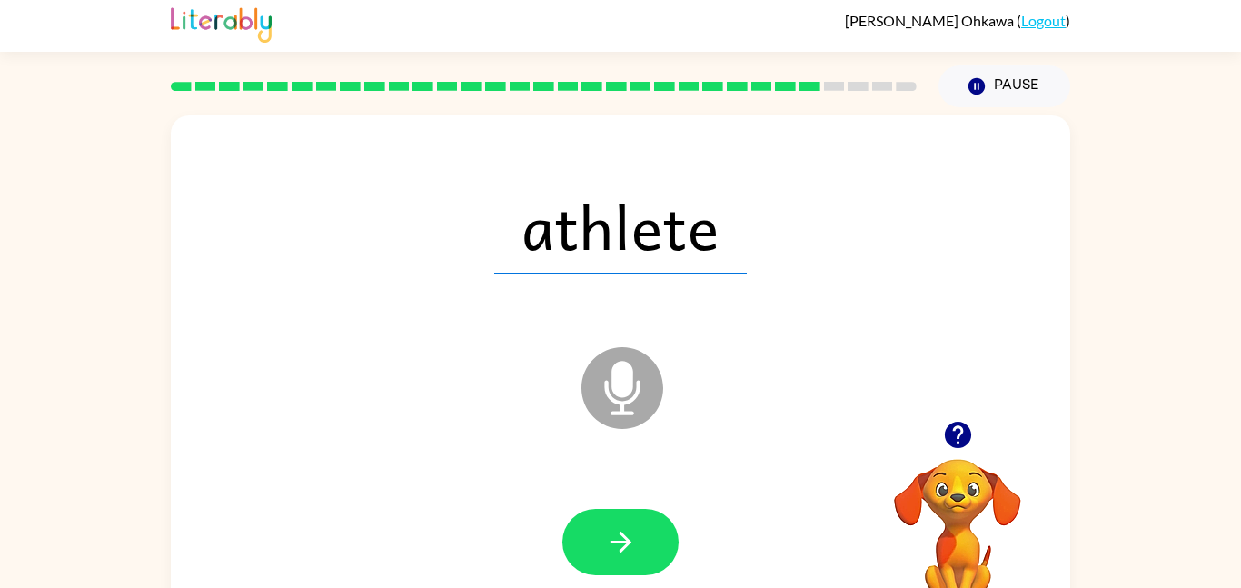
scroll to position [0, 0]
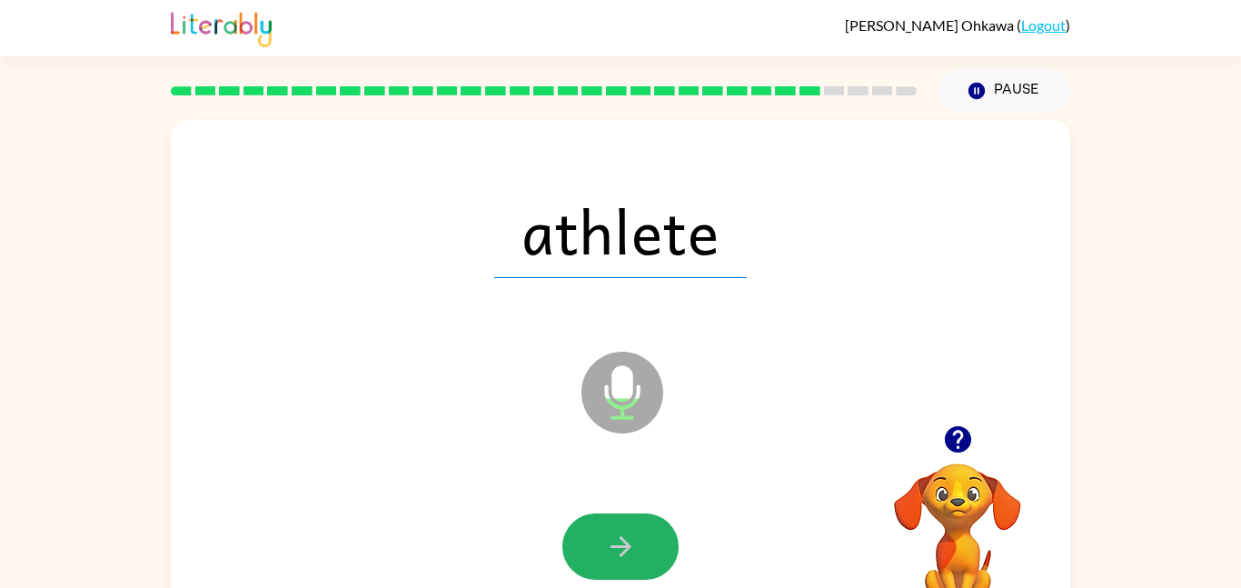
click at [623, 532] on icon "button" at bounding box center [621, 547] width 32 height 32
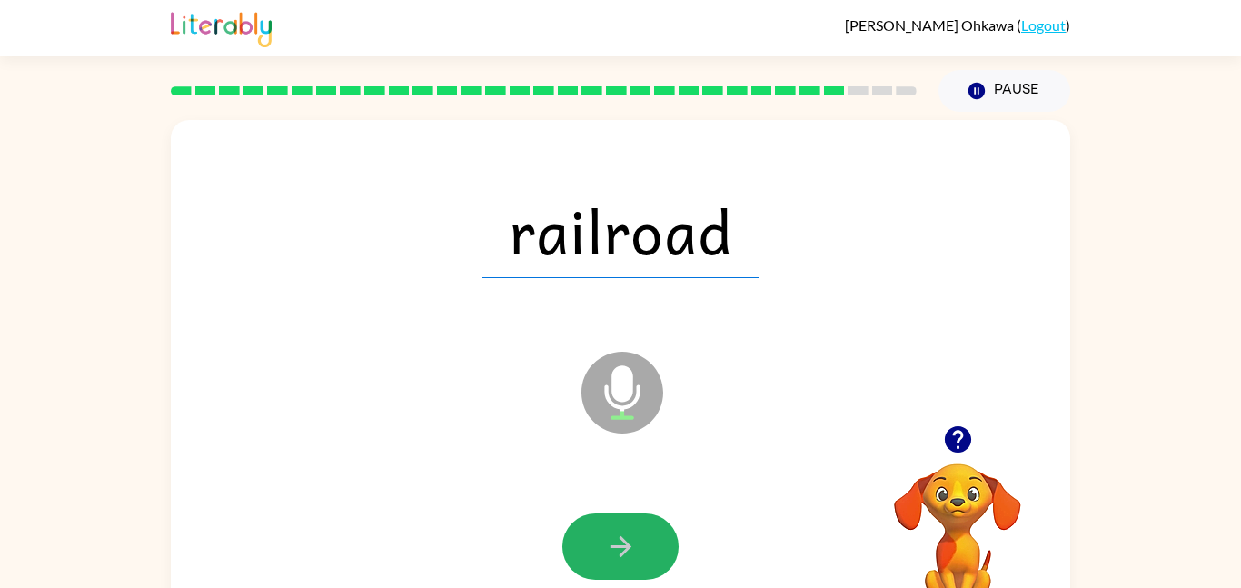
click at [623, 532] on icon "button" at bounding box center [621, 547] width 32 height 32
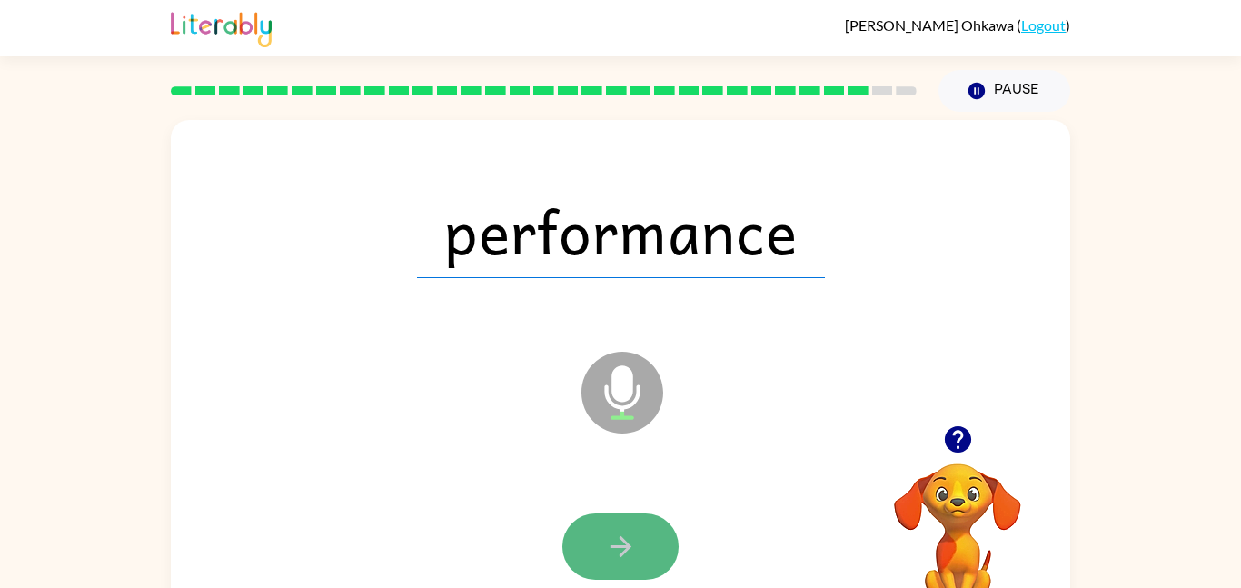
click at [627, 531] on icon "button" at bounding box center [621, 547] width 32 height 32
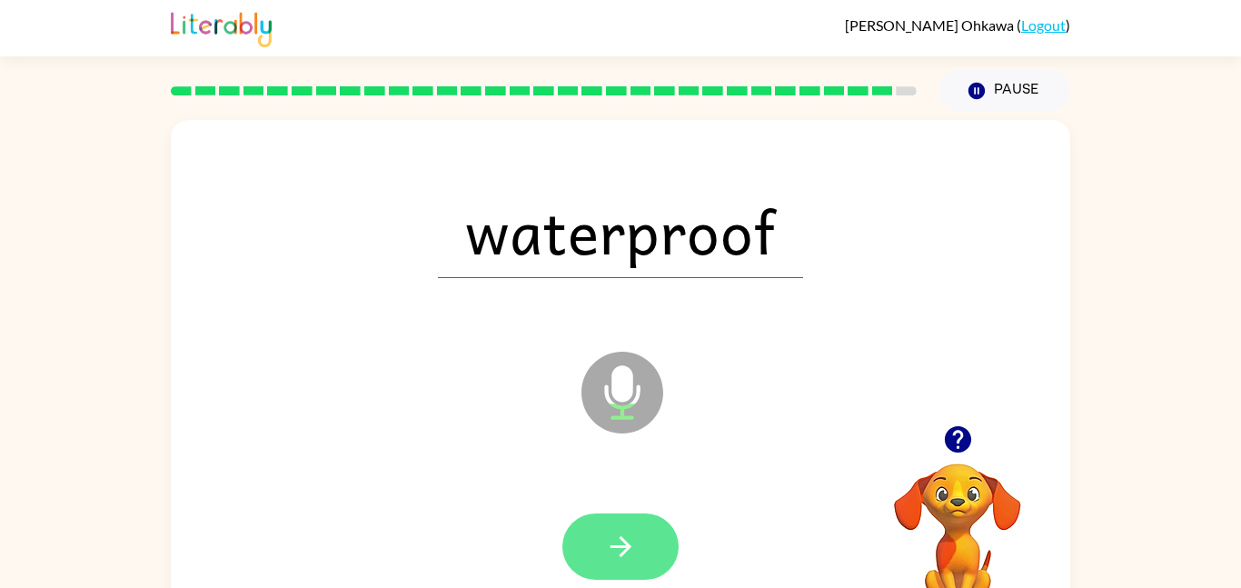
click at [643, 544] on button "button" at bounding box center [621, 546] width 116 height 66
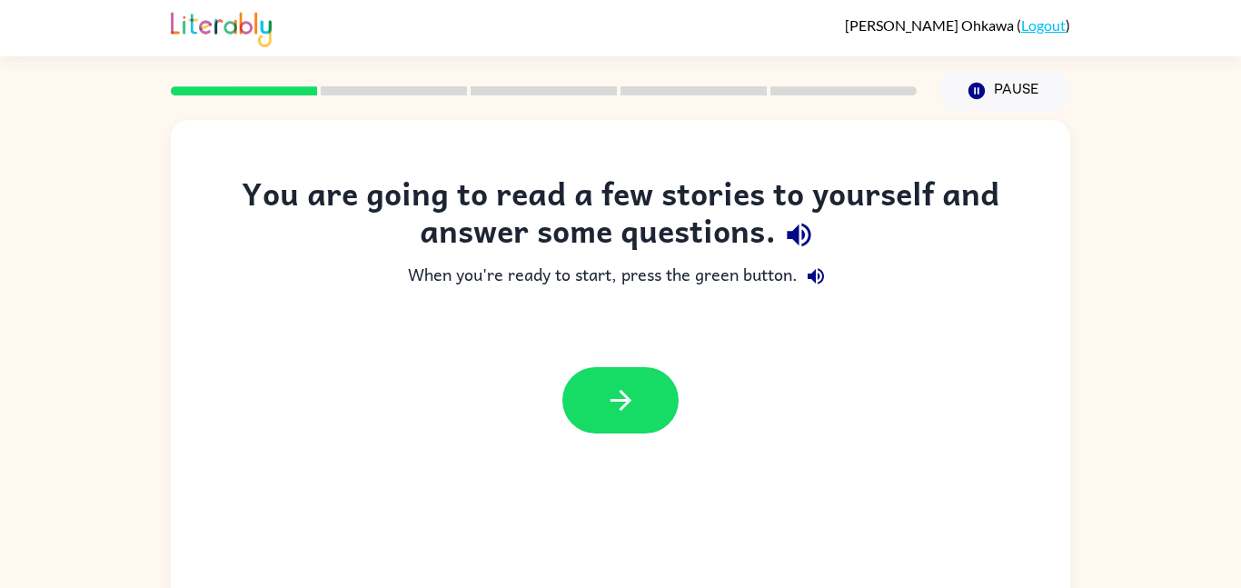
click at [738, 387] on div at bounding box center [621, 400] width 900 height 103
click at [593, 435] on div at bounding box center [621, 400] width 900 height 103
click at [593, 430] on div at bounding box center [621, 400] width 900 height 103
click at [593, 430] on button "button" at bounding box center [621, 400] width 116 height 66
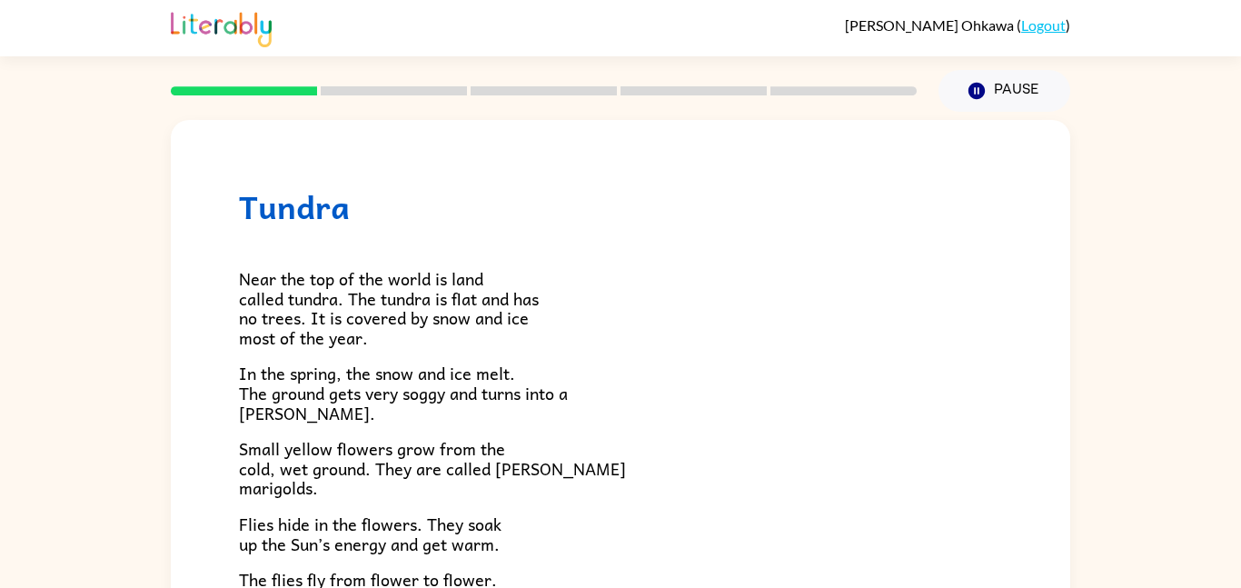
click at [592, 426] on div "Near the top of the world is land called tundra. The tundra is flat and has no …" at bounding box center [620, 530] width 763 height 610
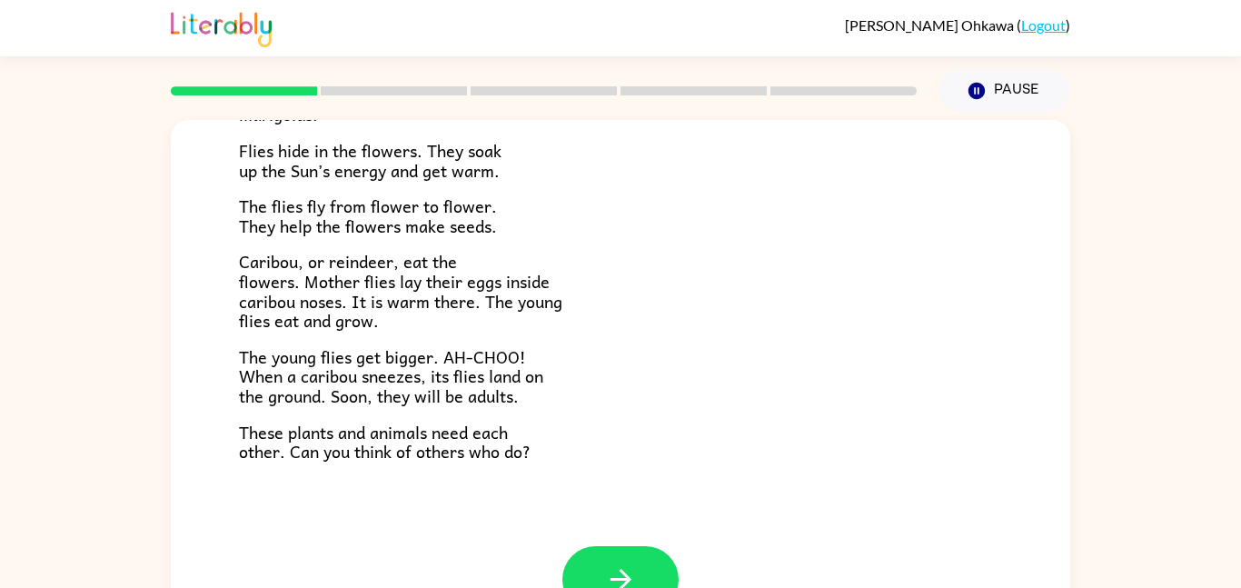
scroll to position [51, 0]
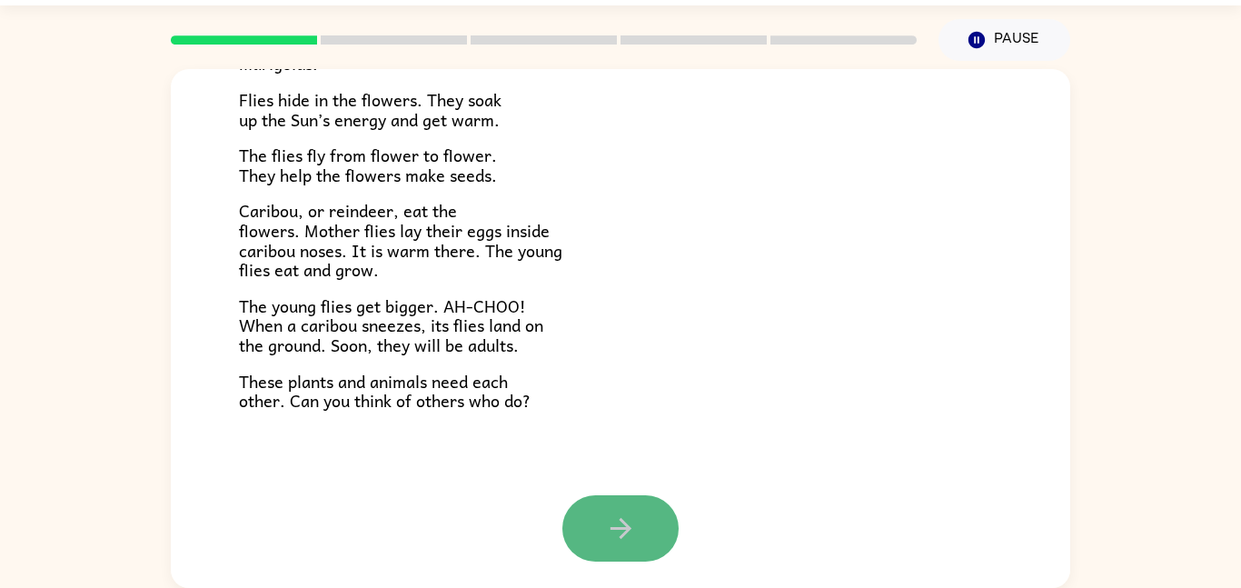
click at [617, 535] on icon "button" at bounding box center [621, 529] width 32 height 32
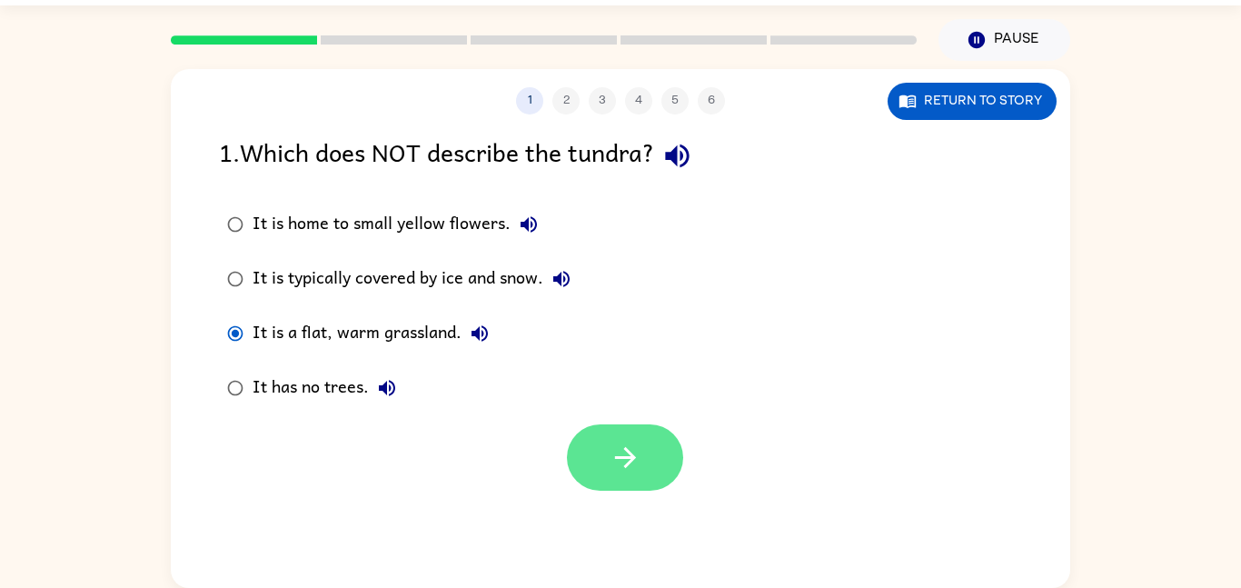
click at [618, 463] on icon "button" at bounding box center [626, 458] width 32 height 32
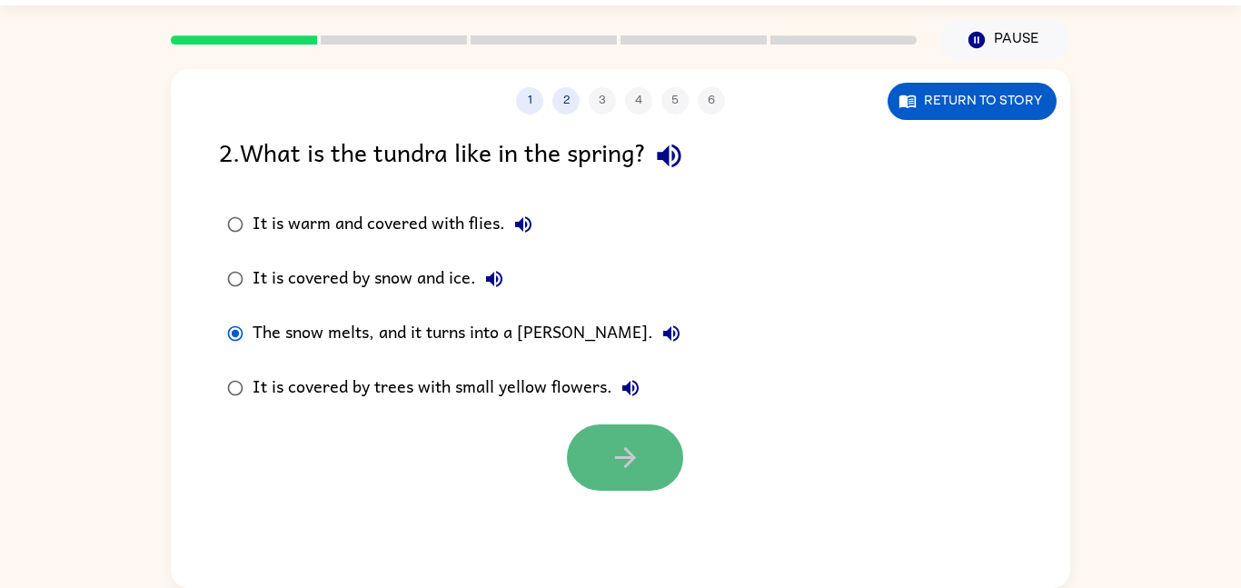
click at [680, 453] on button "button" at bounding box center [625, 457] width 116 height 66
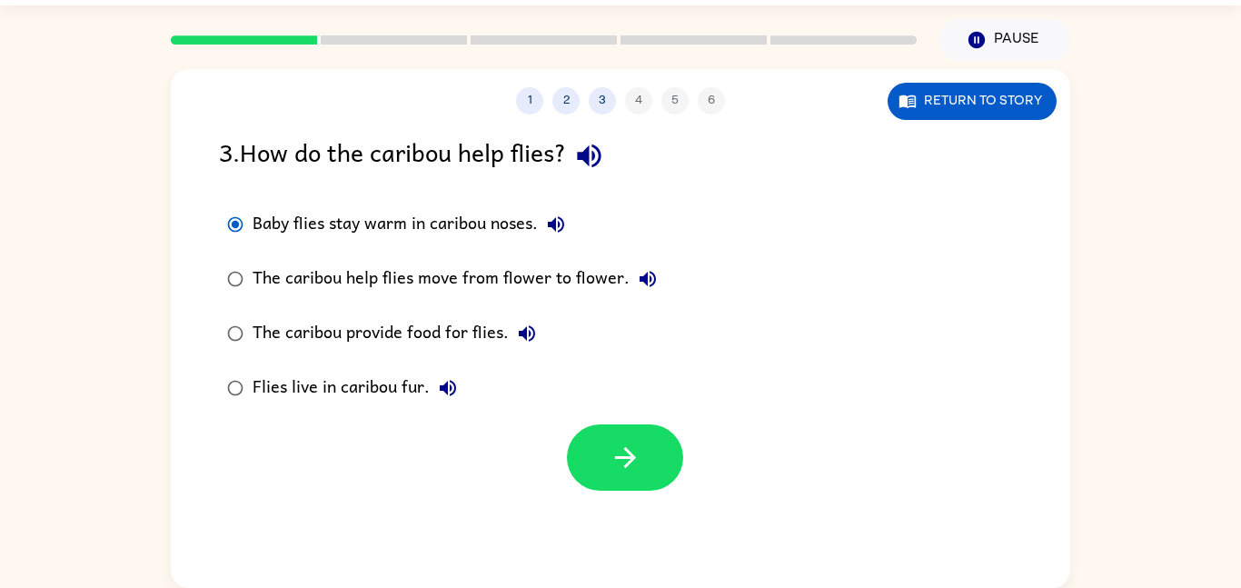
click at [266, 283] on div "The caribou help flies move from flower to flower." at bounding box center [460, 279] width 414 height 36
click at [676, 444] on button "button" at bounding box center [625, 457] width 116 height 66
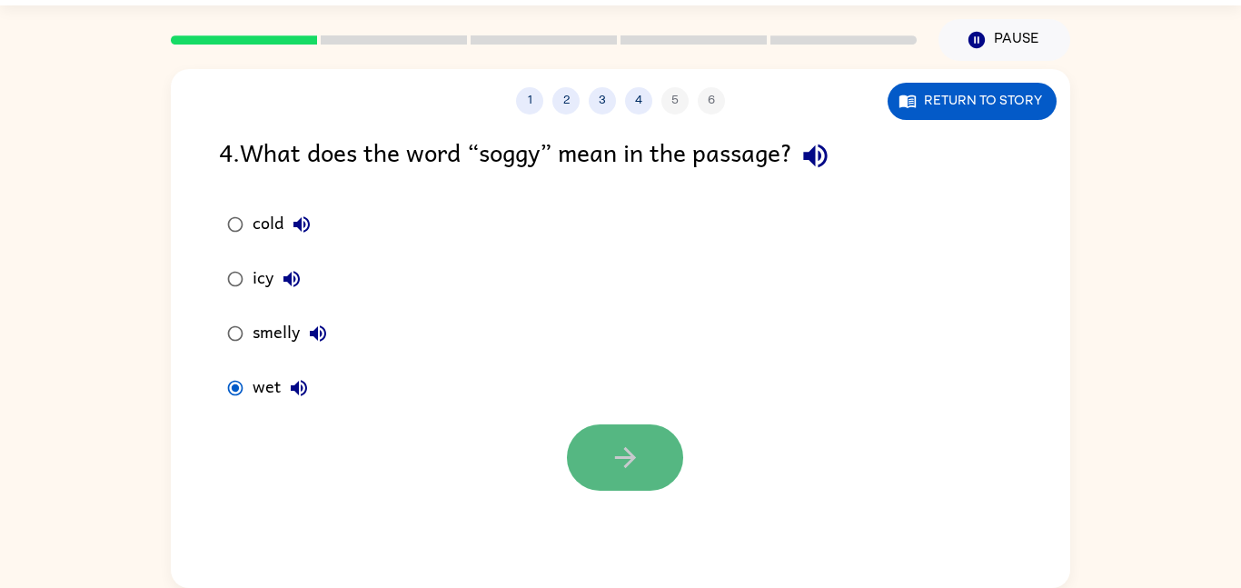
click at [667, 454] on button "button" at bounding box center [625, 457] width 116 height 66
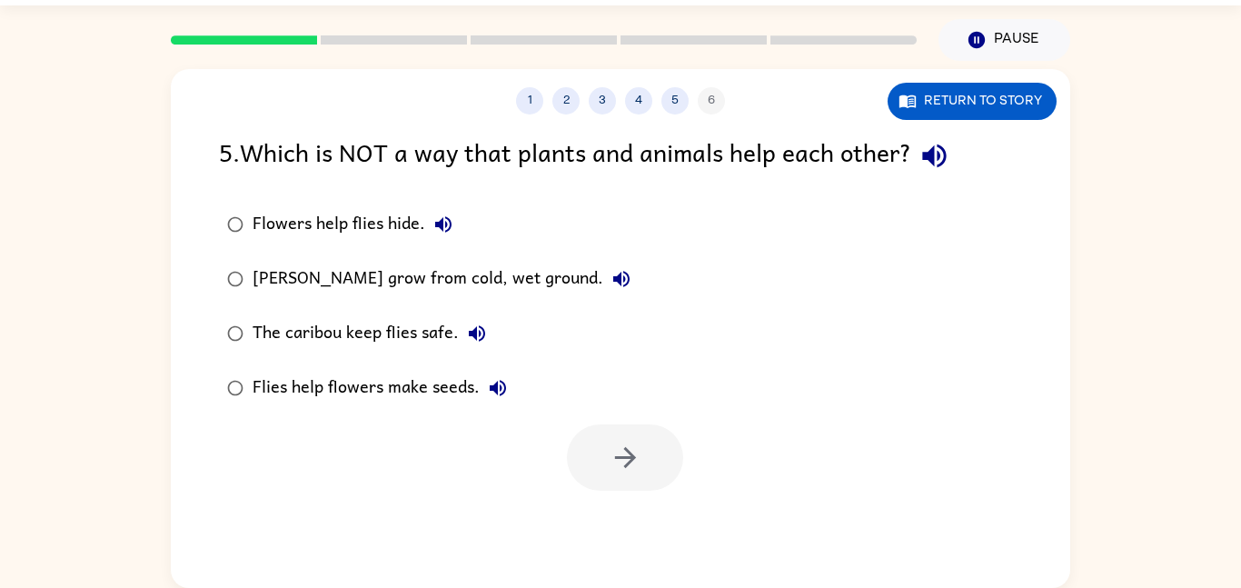
click at [469, 226] on label "Flowers help flies hide." at bounding box center [429, 224] width 440 height 55
click at [261, 397] on div "Flies help flowers make seeds." at bounding box center [385, 388] width 264 height 36
click at [697, 476] on div at bounding box center [621, 452] width 900 height 75
click at [641, 456] on icon "button" at bounding box center [626, 458] width 32 height 32
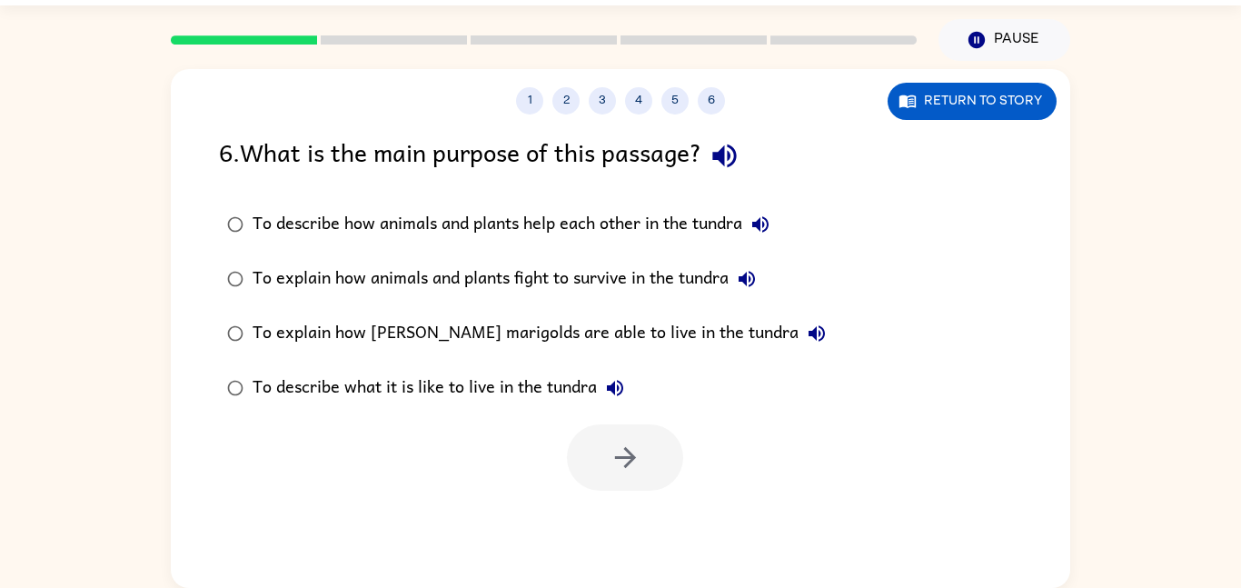
click at [630, 334] on div "To explain how [PERSON_NAME] marigolds are able to live in the tundra" at bounding box center [544, 333] width 583 height 36
click at [576, 454] on button "button" at bounding box center [625, 457] width 116 height 66
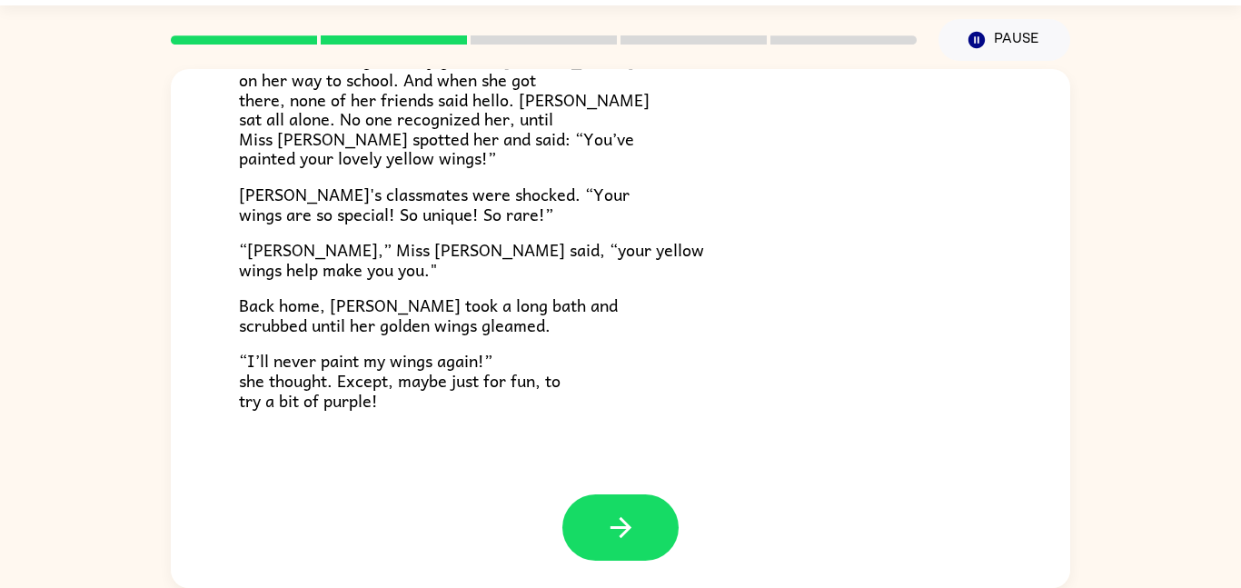
scroll to position [49, 0]
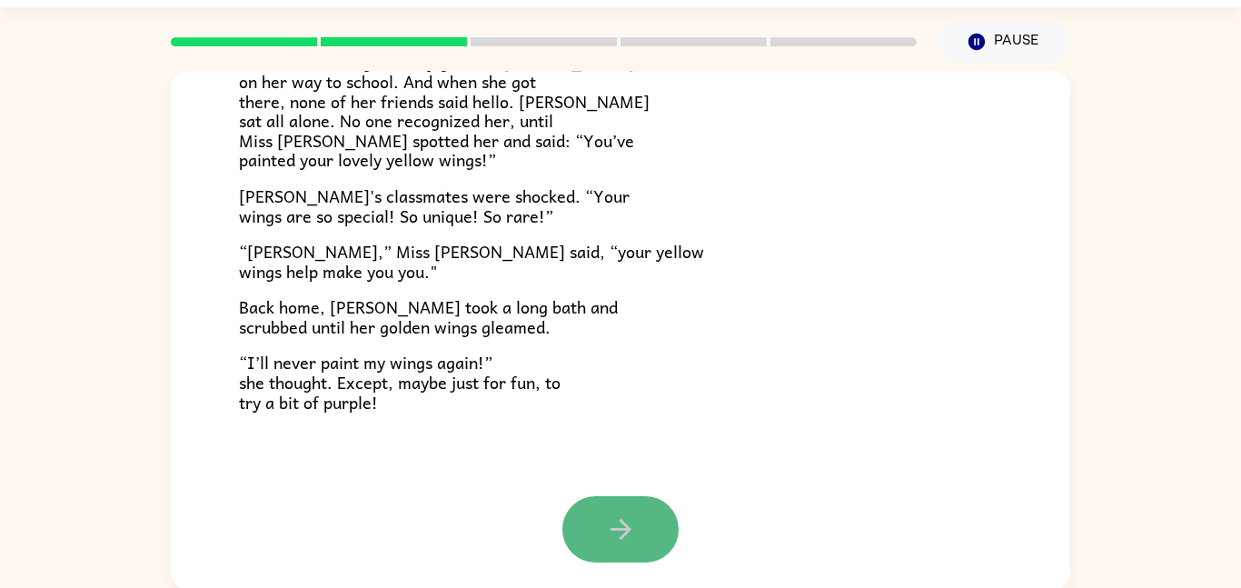
click at [643, 521] on button "button" at bounding box center [621, 529] width 116 height 66
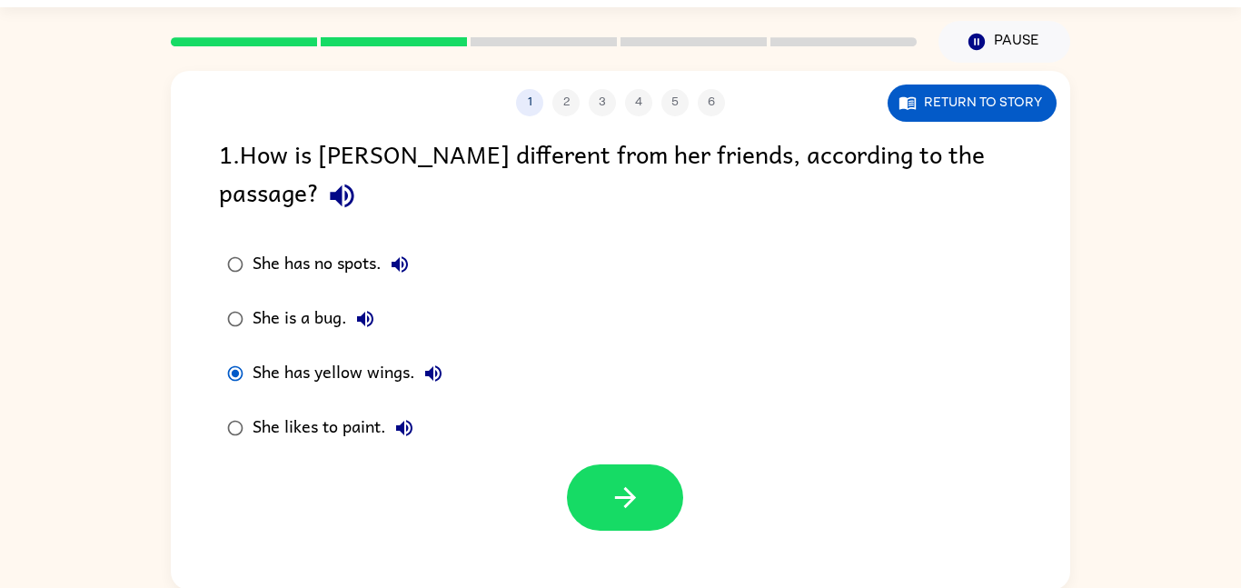
click at [628, 524] on div "1 2 3 4 5 6 Return to story 1 . How is [PERSON_NAME] different from her friends…" at bounding box center [621, 330] width 900 height 519
click at [671, 464] on button "button" at bounding box center [625, 497] width 116 height 66
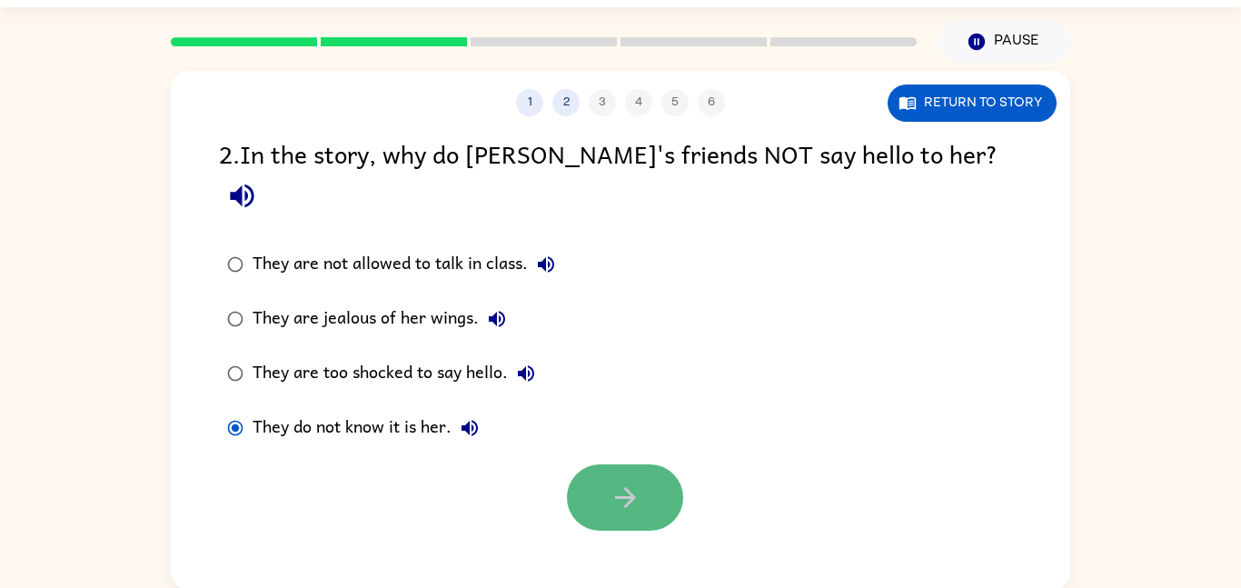
click at [634, 464] on button "button" at bounding box center [625, 497] width 116 height 66
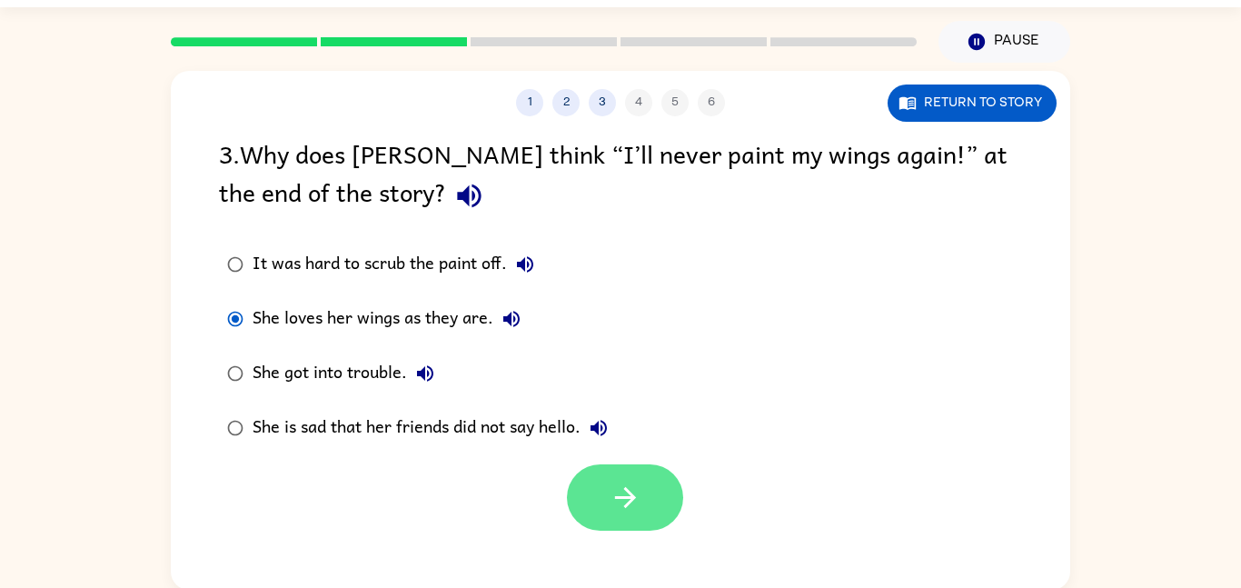
click at [658, 476] on button "button" at bounding box center [625, 497] width 116 height 66
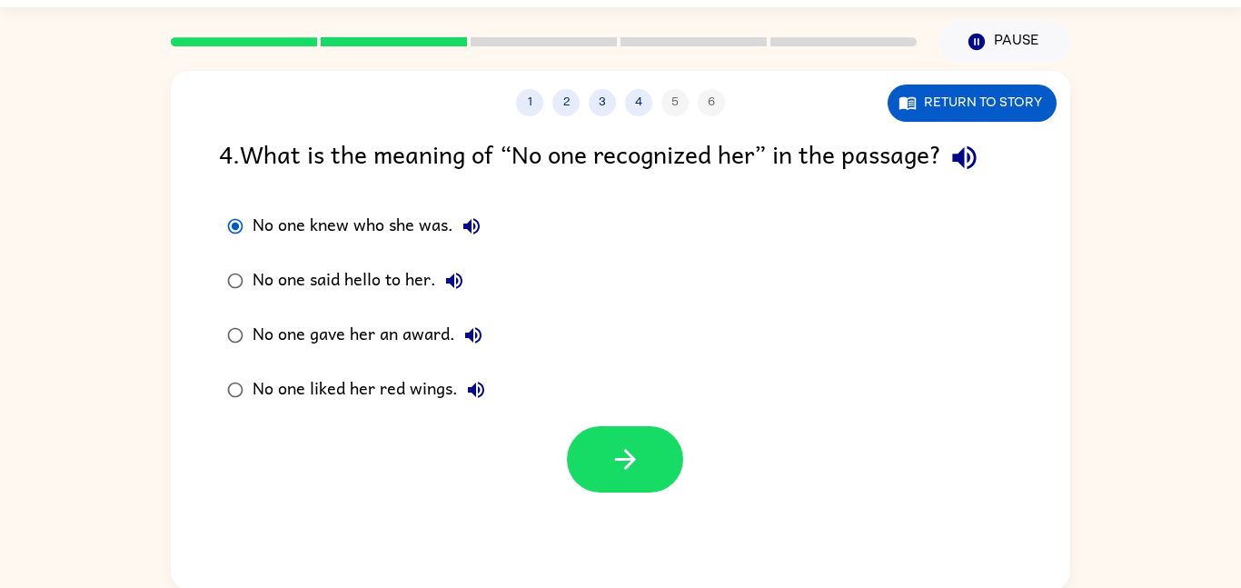
click at [553, 418] on div at bounding box center [621, 454] width 900 height 75
click at [612, 483] on button "button" at bounding box center [625, 459] width 116 height 66
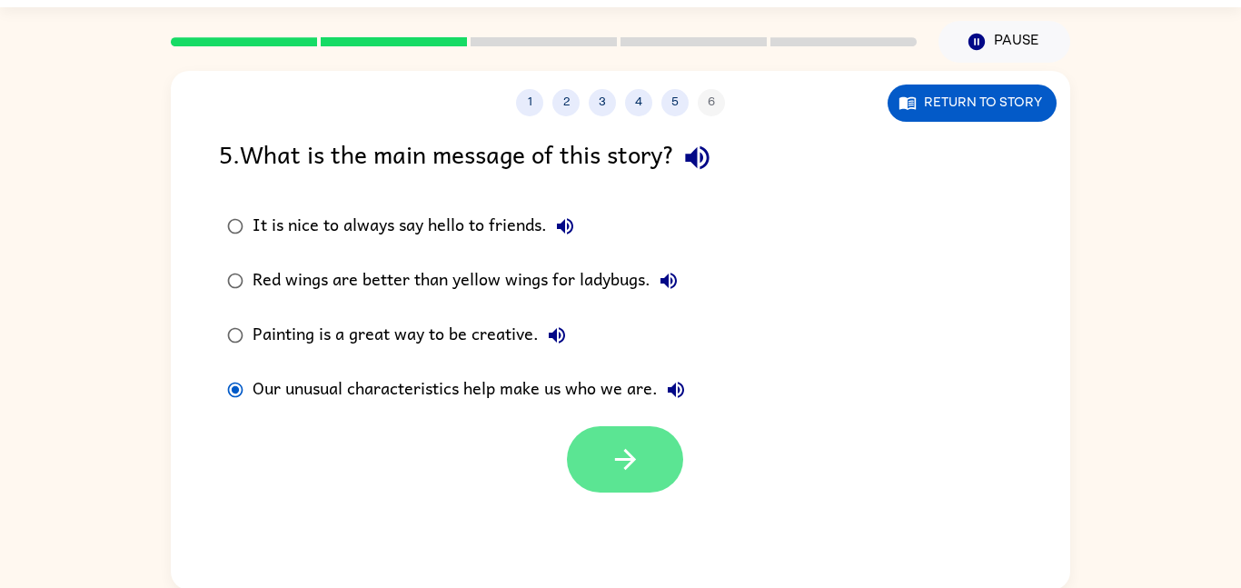
click at [585, 463] on button "button" at bounding box center [625, 459] width 116 height 66
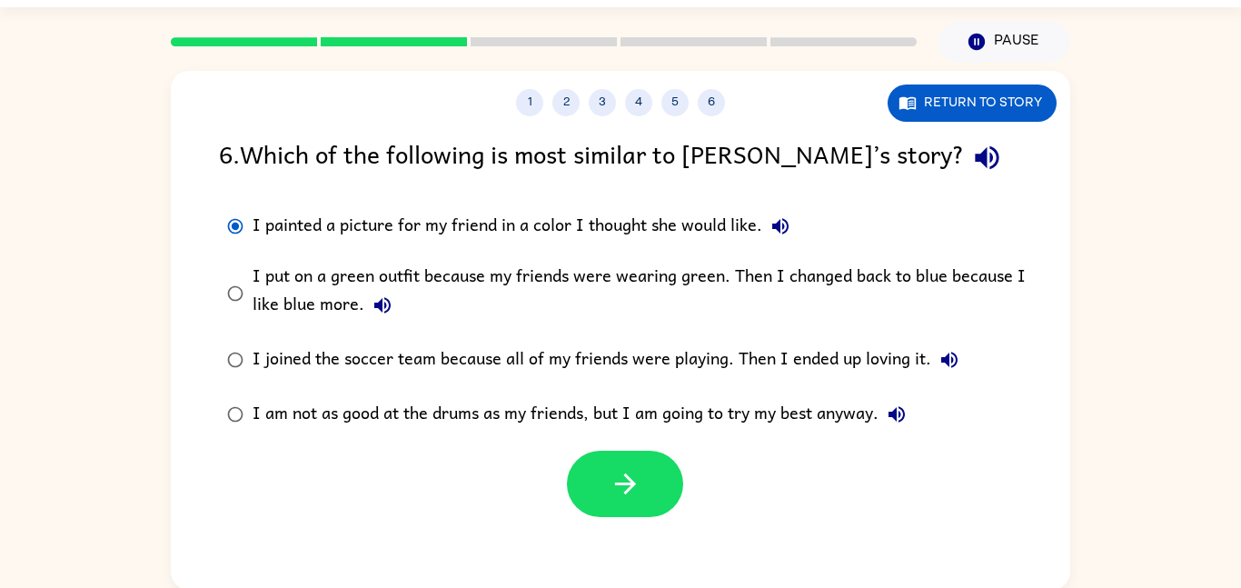
click at [637, 448] on div at bounding box center [621, 479] width 900 height 75
click at [644, 490] on button "button" at bounding box center [625, 484] width 116 height 66
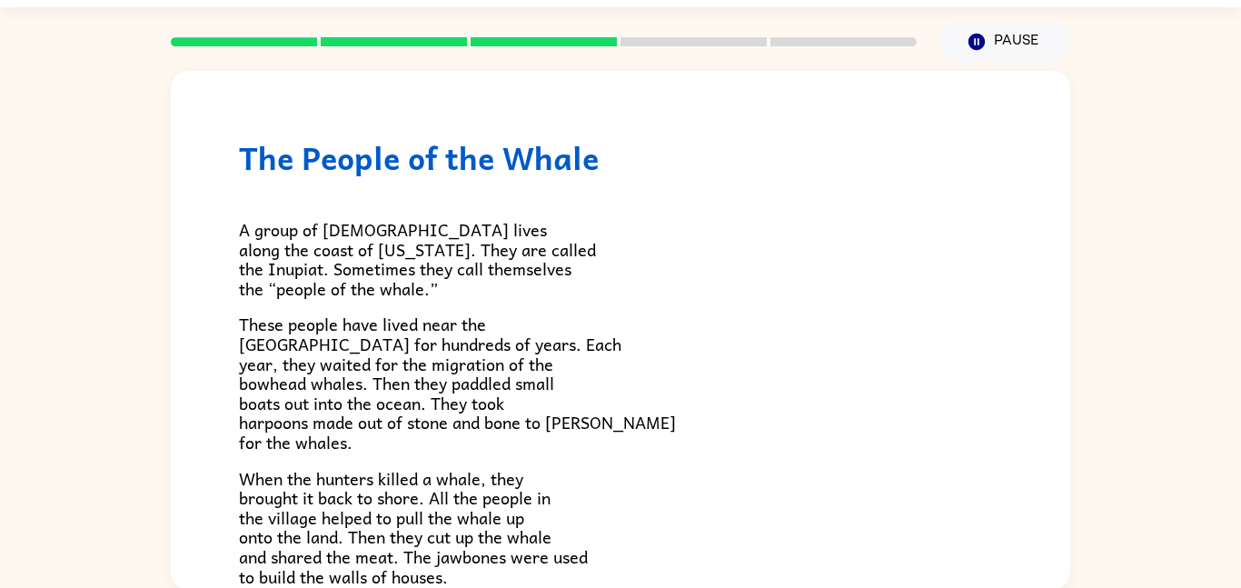
click at [644, 490] on p "When the hunters killed a whale, they brought it back to shore. All the people …" at bounding box center [620, 528] width 763 height 118
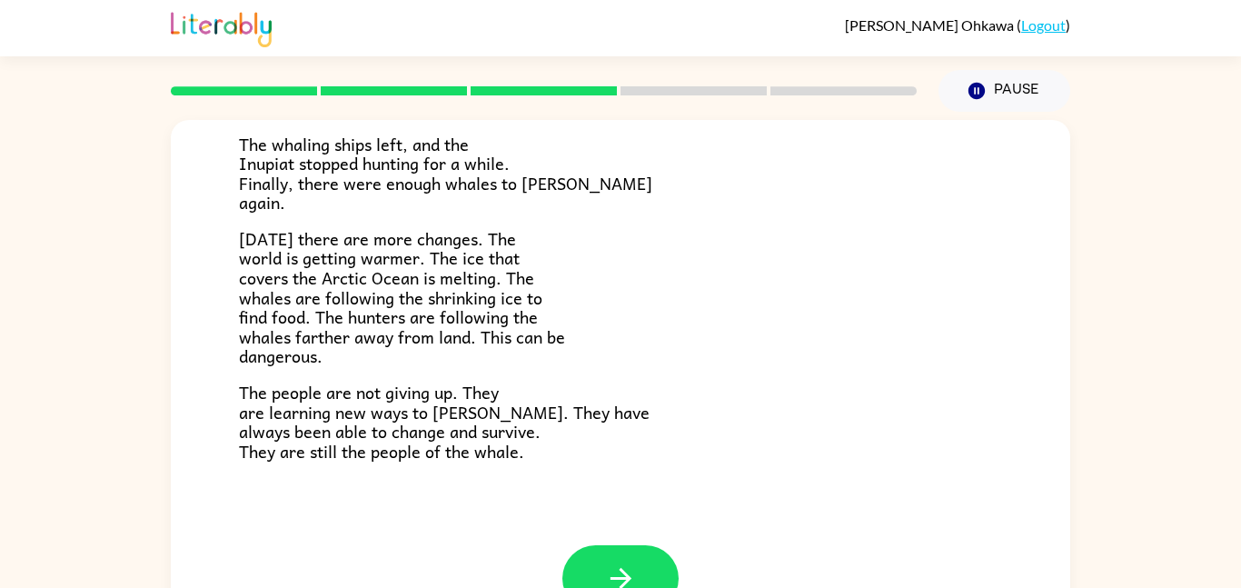
scroll to position [51, 0]
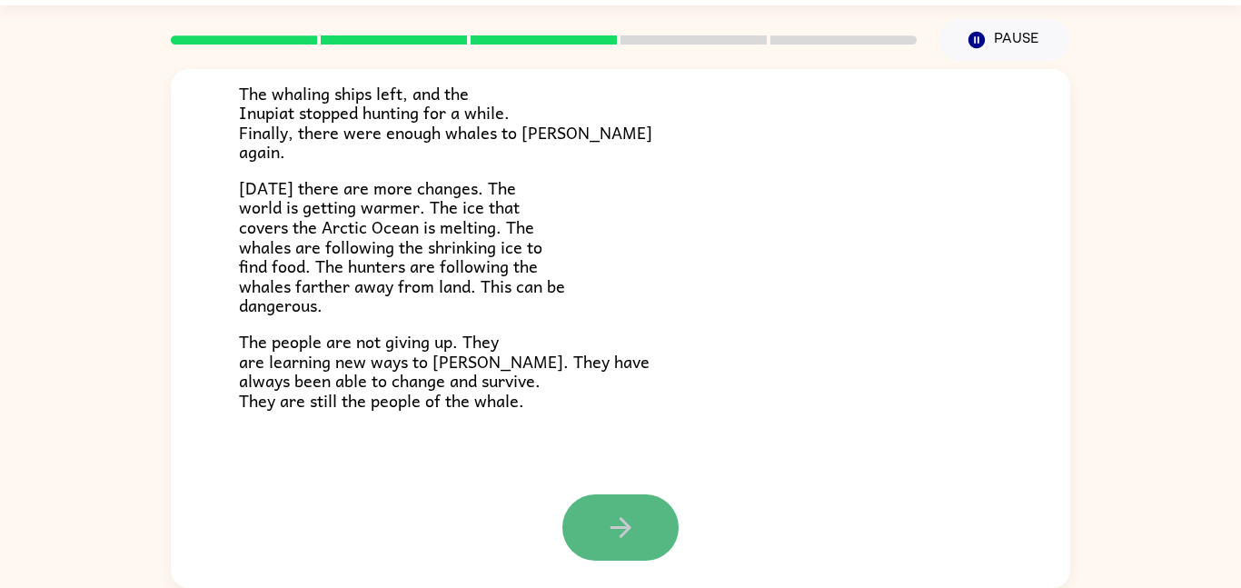
click at [600, 539] on button "button" at bounding box center [621, 527] width 116 height 66
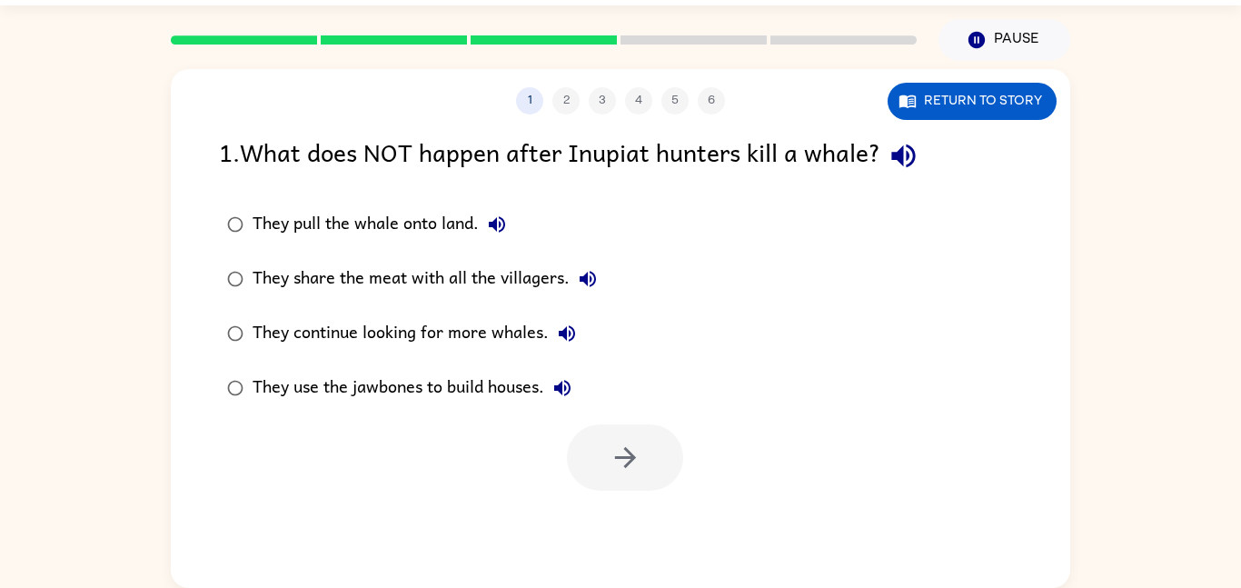
scroll to position [0, 0]
click at [648, 479] on button "button" at bounding box center [625, 457] width 116 height 66
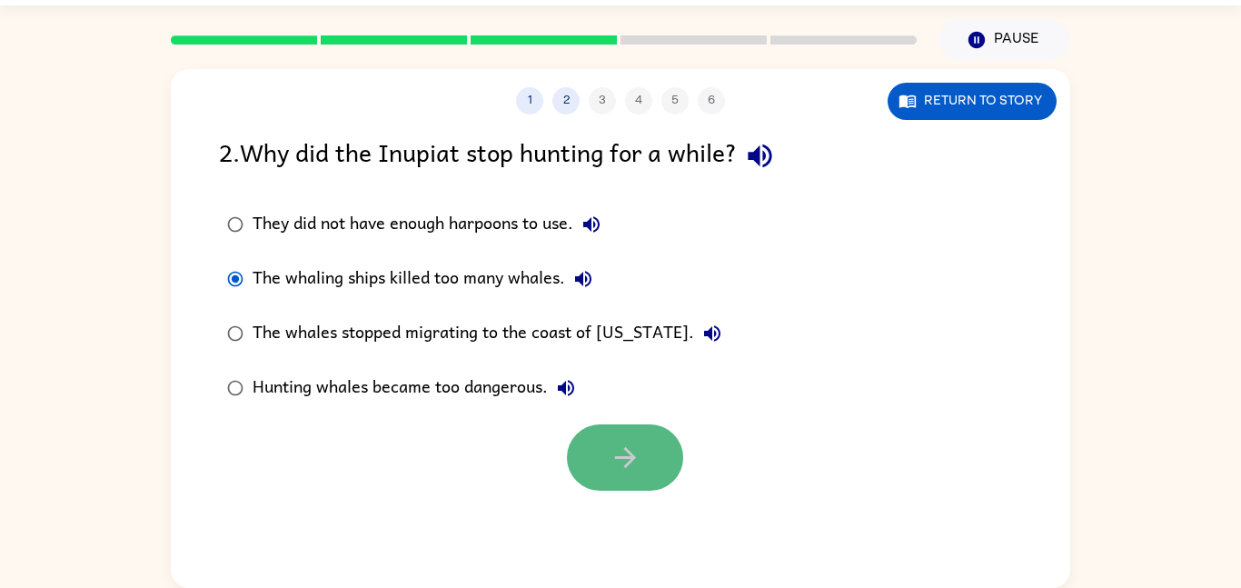
click at [651, 449] on button "button" at bounding box center [625, 457] width 116 height 66
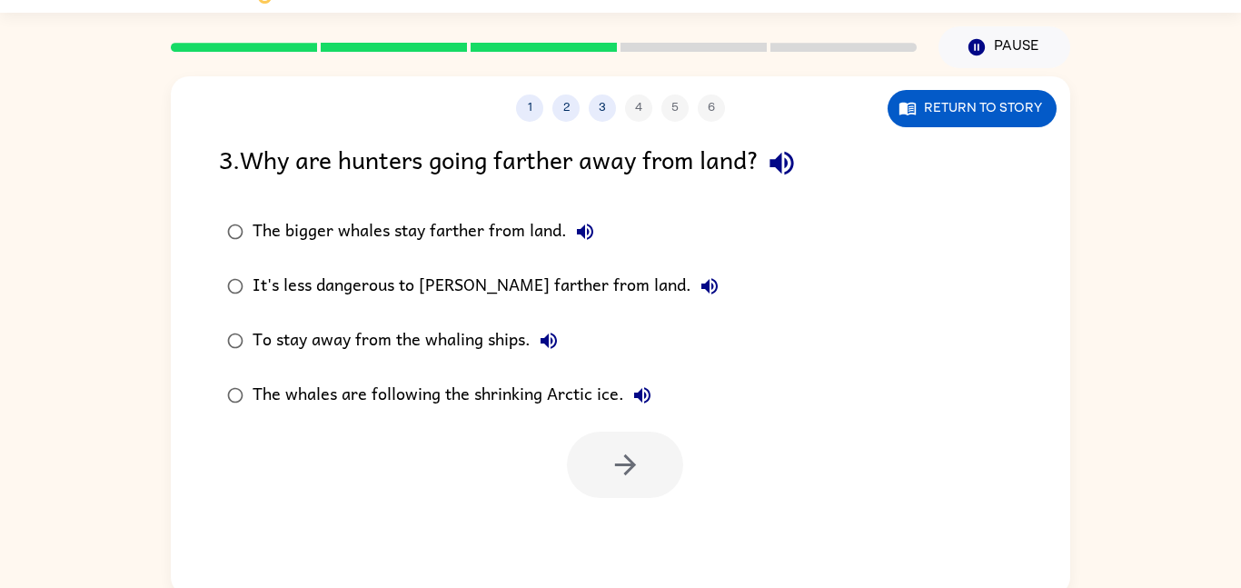
scroll to position [51, 0]
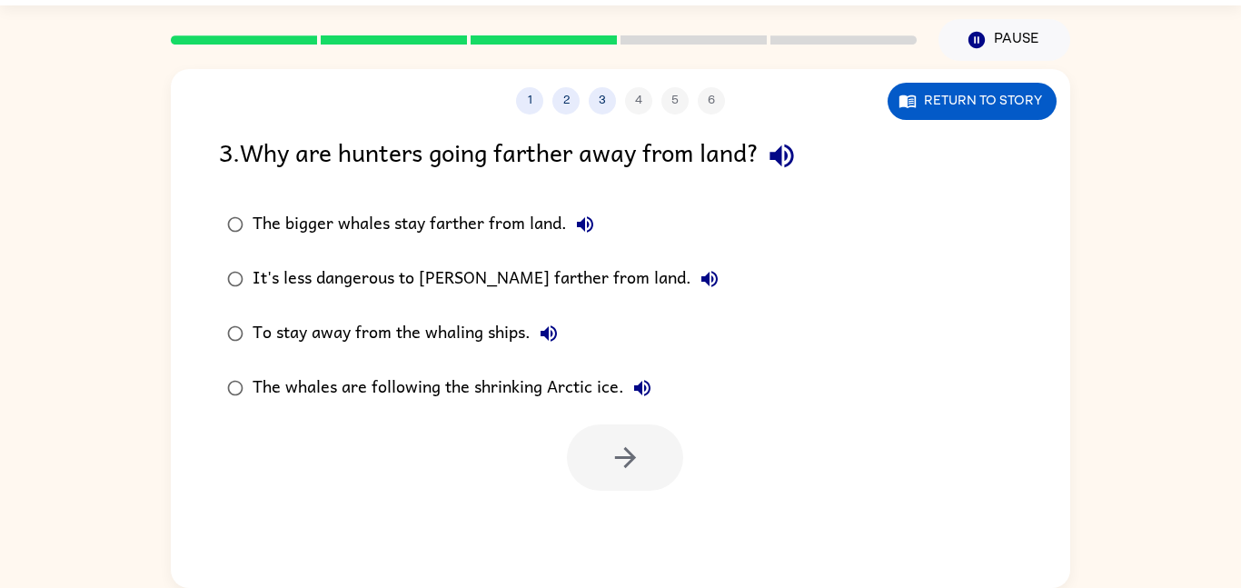
click at [255, 331] on div "To stay away from the whaling ships." at bounding box center [410, 333] width 314 height 36
click at [611, 467] on icon "button" at bounding box center [626, 458] width 32 height 32
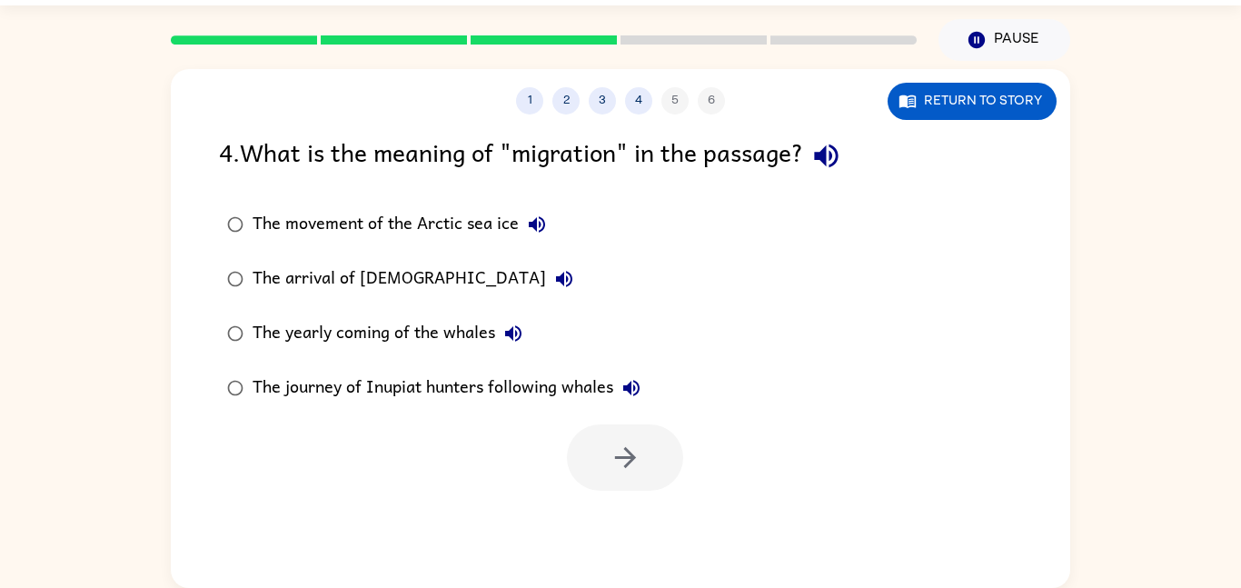
click at [253, 388] on div "The journey of Inupiat hunters following whales" at bounding box center [451, 388] width 397 height 36
click at [695, 466] on div at bounding box center [621, 452] width 900 height 75
click at [626, 467] on icon "button" at bounding box center [626, 458] width 32 height 32
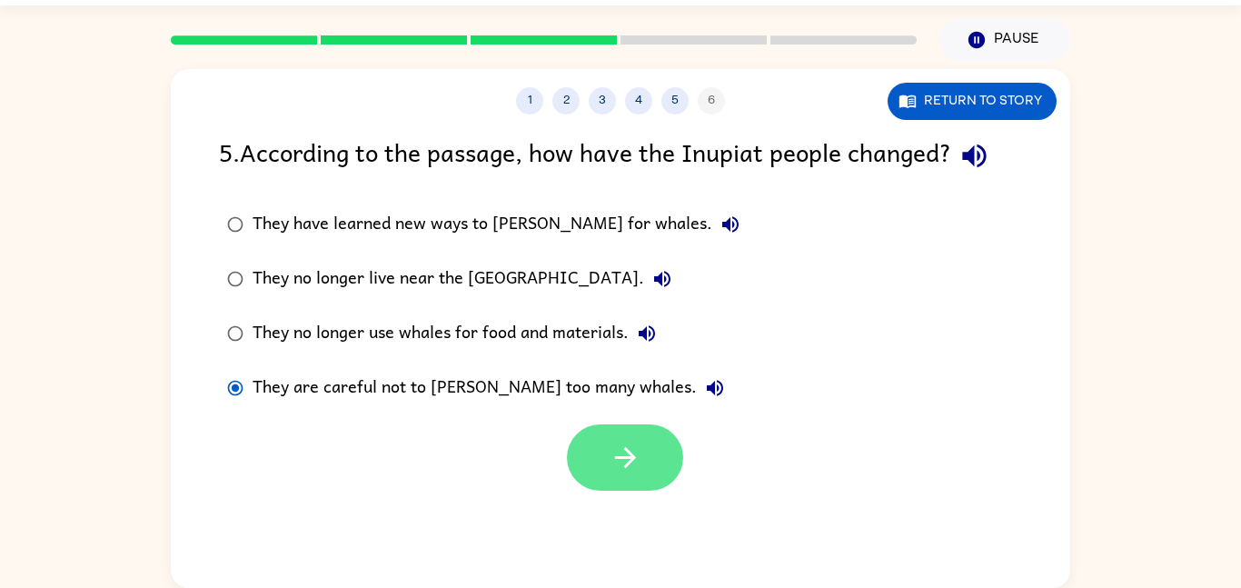
click at [636, 483] on button "button" at bounding box center [625, 457] width 116 height 66
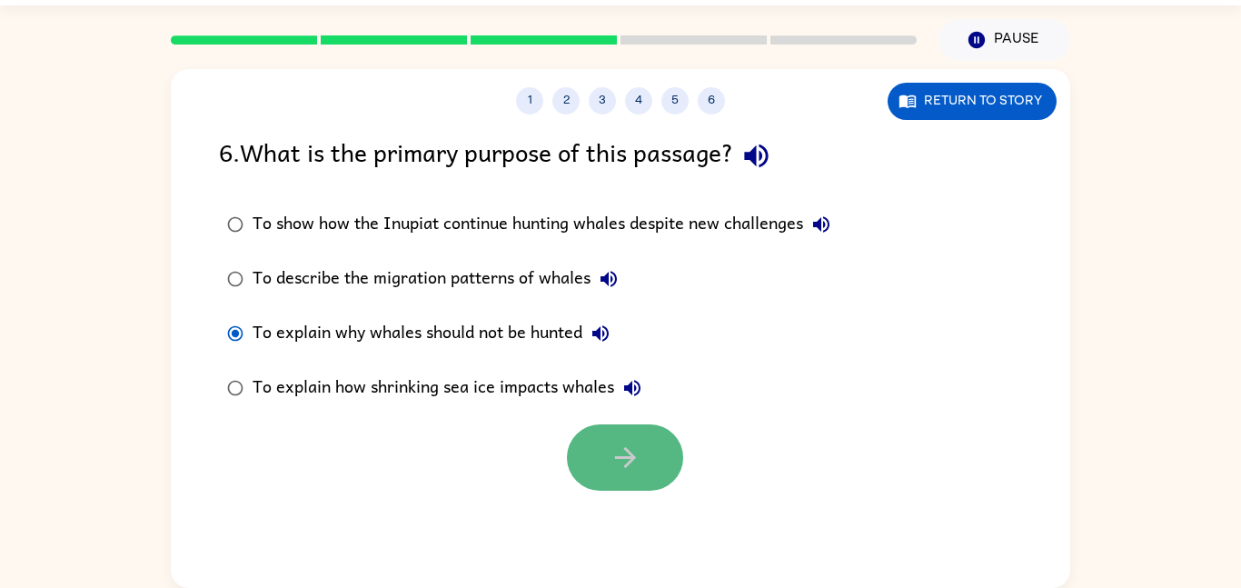
click at [642, 434] on button "button" at bounding box center [625, 457] width 116 height 66
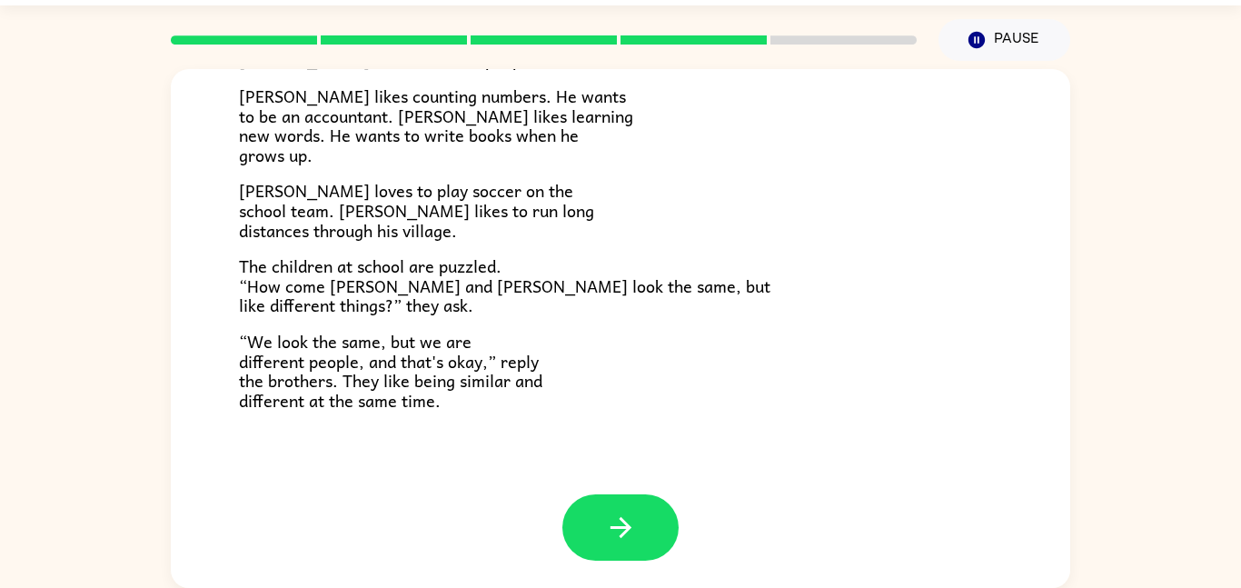
scroll to position [391, 0]
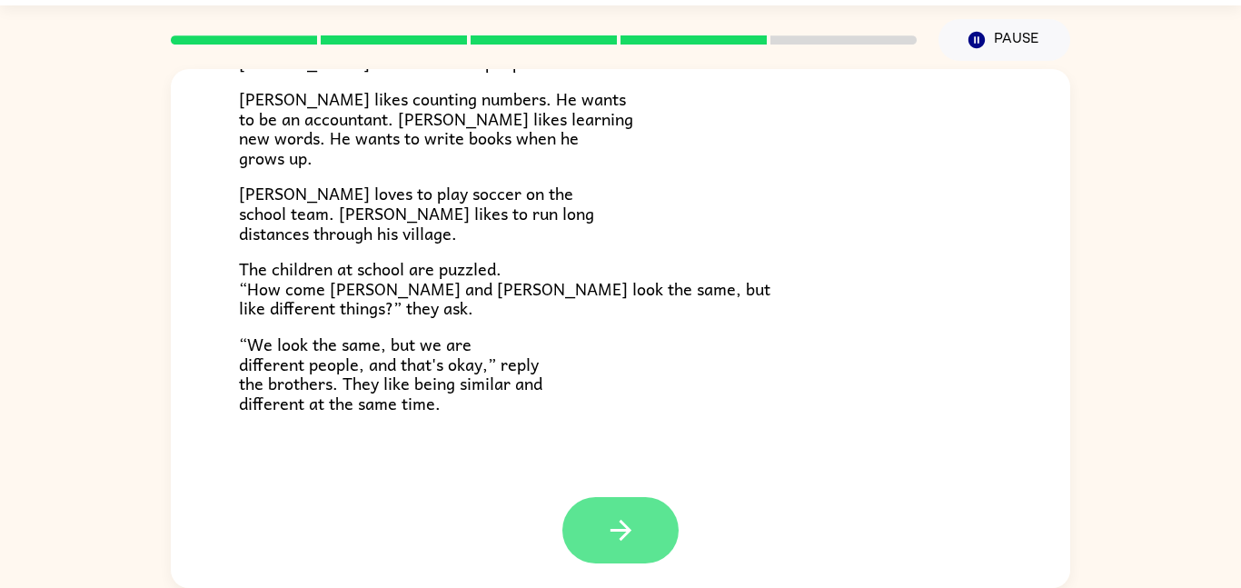
click at [624, 524] on icon "button" at bounding box center [620, 530] width 21 height 21
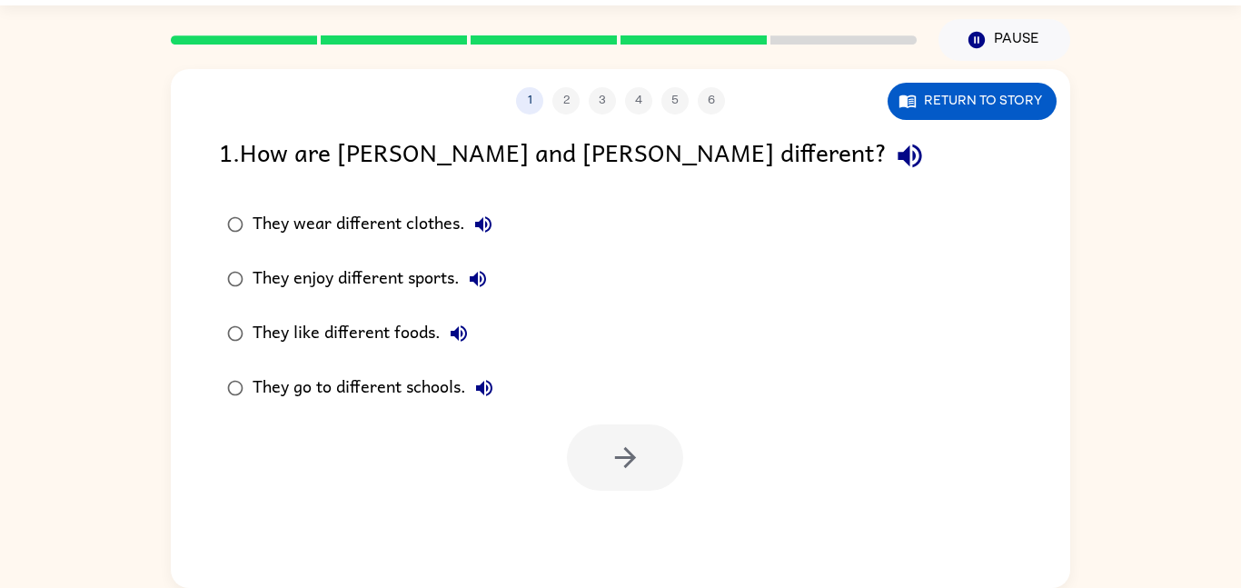
scroll to position [0, 0]
click at [623, 461] on icon "button" at bounding box center [626, 458] width 32 height 32
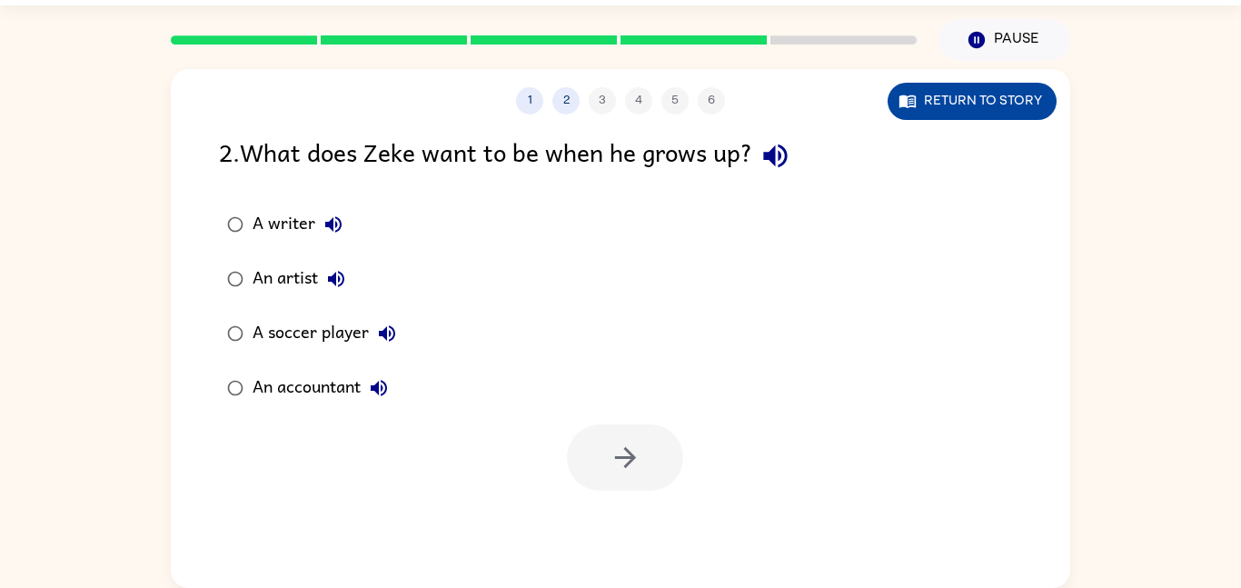
click at [992, 95] on button "Return to story" at bounding box center [972, 101] width 169 height 37
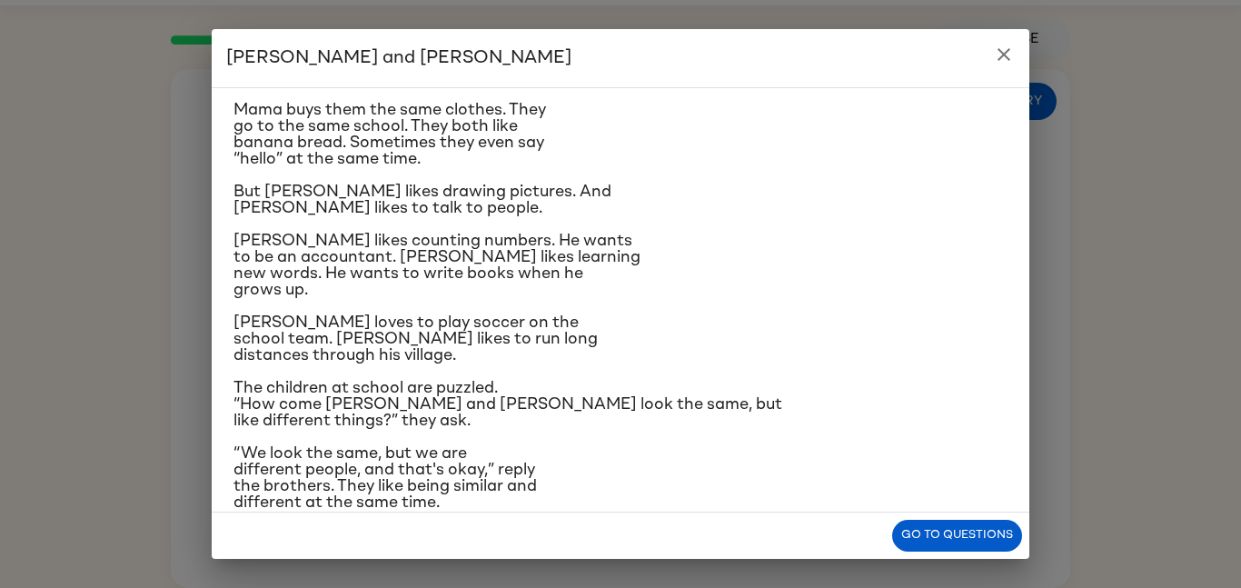
scroll to position [173, 0]
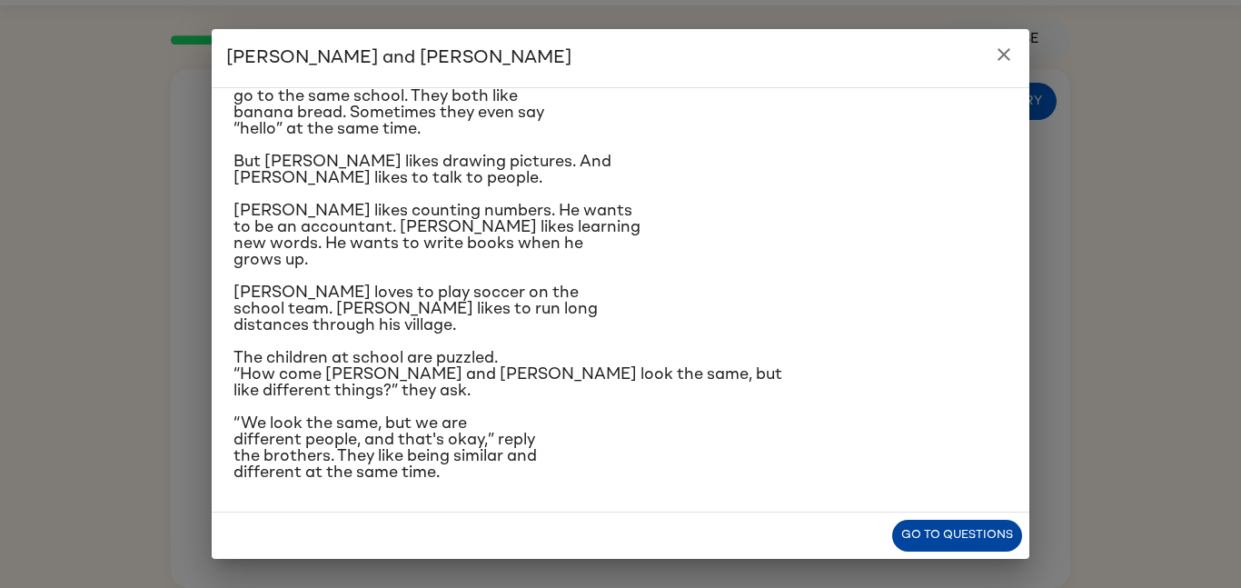
click at [962, 539] on button "Go to questions" at bounding box center [957, 536] width 130 height 32
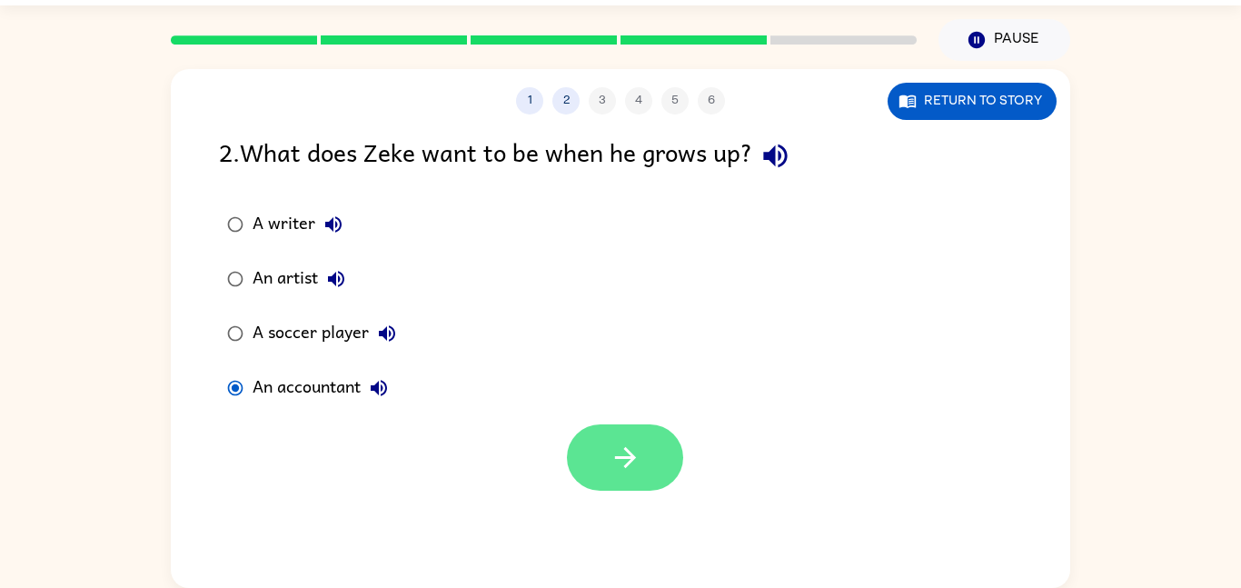
click at [618, 451] on icon "button" at bounding box center [626, 458] width 32 height 32
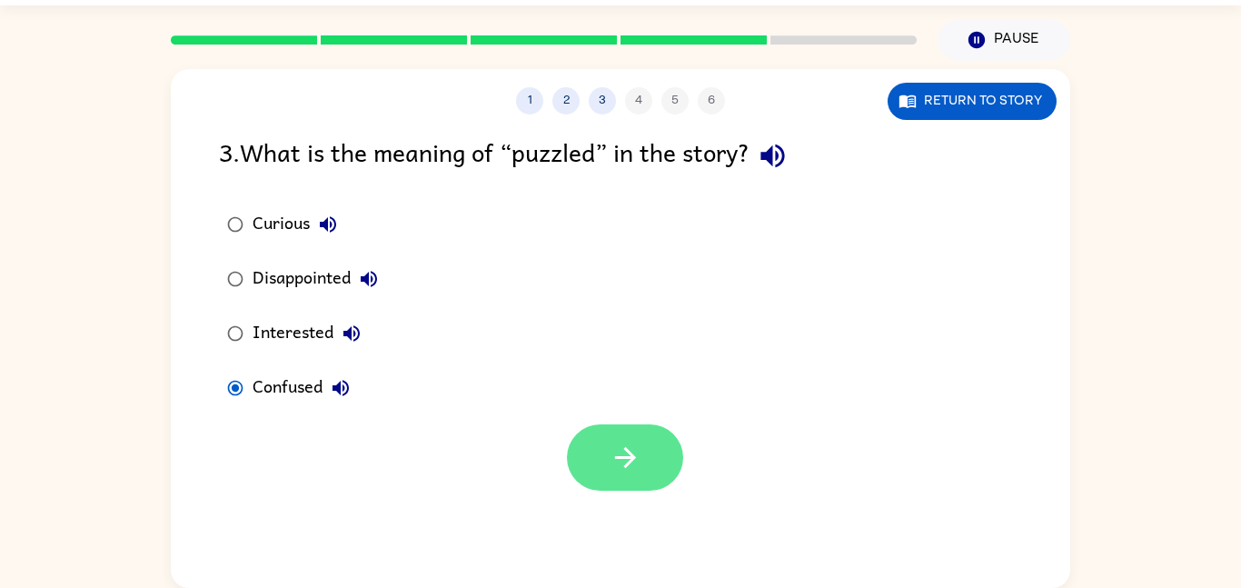
click at [626, 465] on icon "button" at bounding box center [624, 457] width 21 height 21
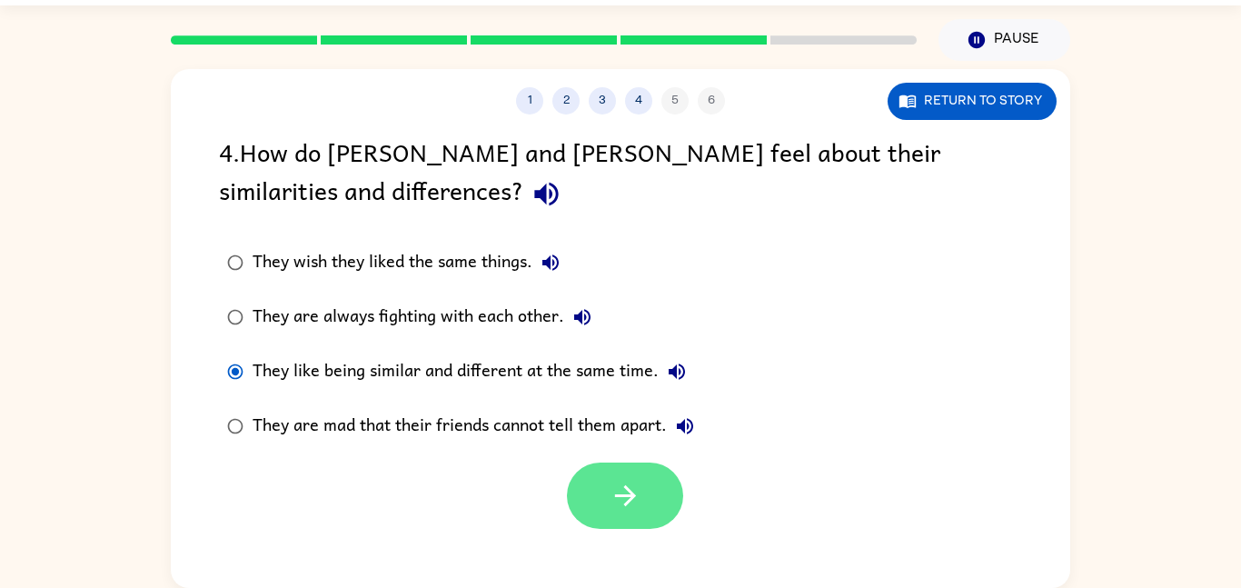
click at [641, 519] on button "button" at bounding box center [625, 496] width 116 height 66
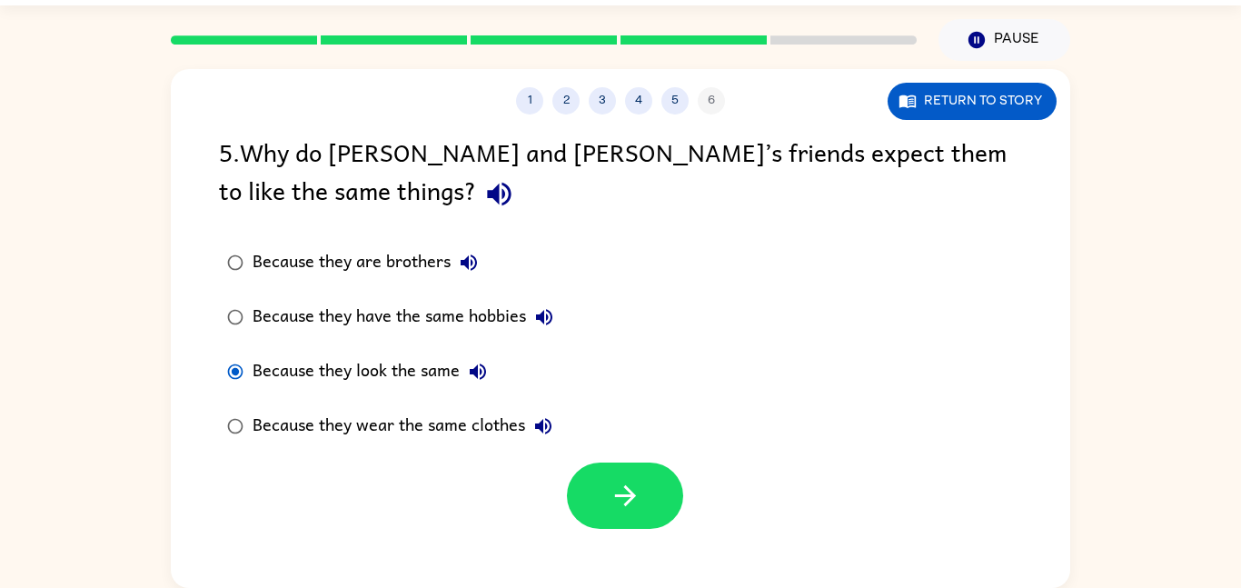
click at [266, 246] on div "Because they are brothers" at bounding box center [370, 262] width 234 height 36
click at [633, 513] on button "button" at bounding box center [625, 496] width 116 height 66
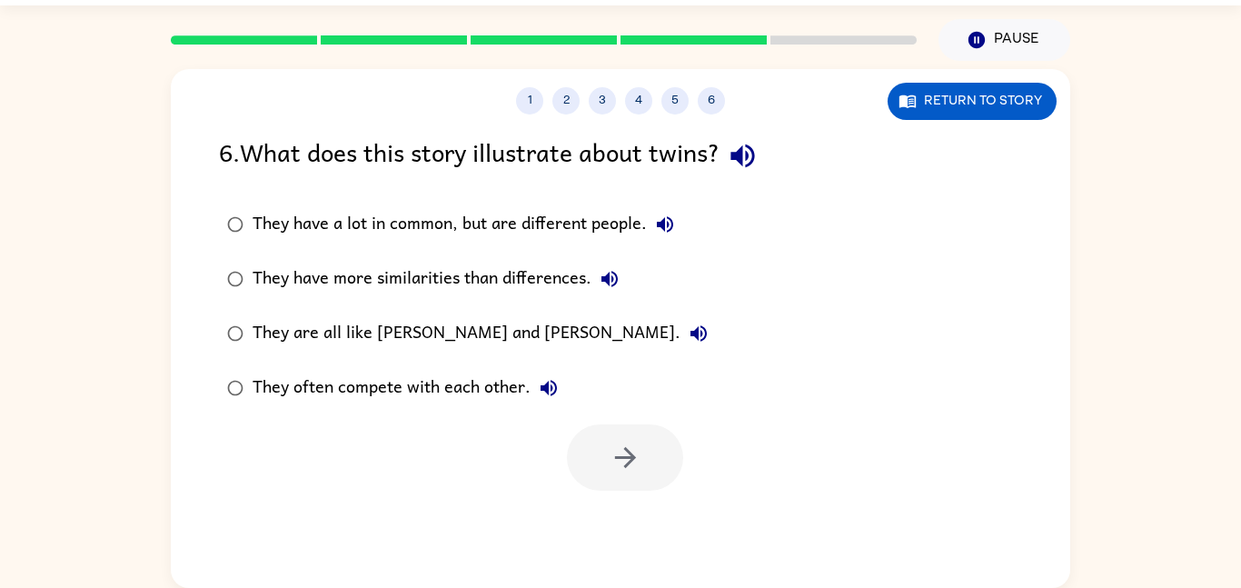
click at [240, 258] on label "They have more similarities than differences." at bounding box center [467, 279] width 517 height 55
click at [254, 204] on label "They have a lot in common, but are different people." at bounding box center [467, 224] width 517 height 55
click at [631, 486] on button "button" at bounding box center [625, 457] width 116 height 66
